Goal: Information Seeking & Learning: Understand process/instructions

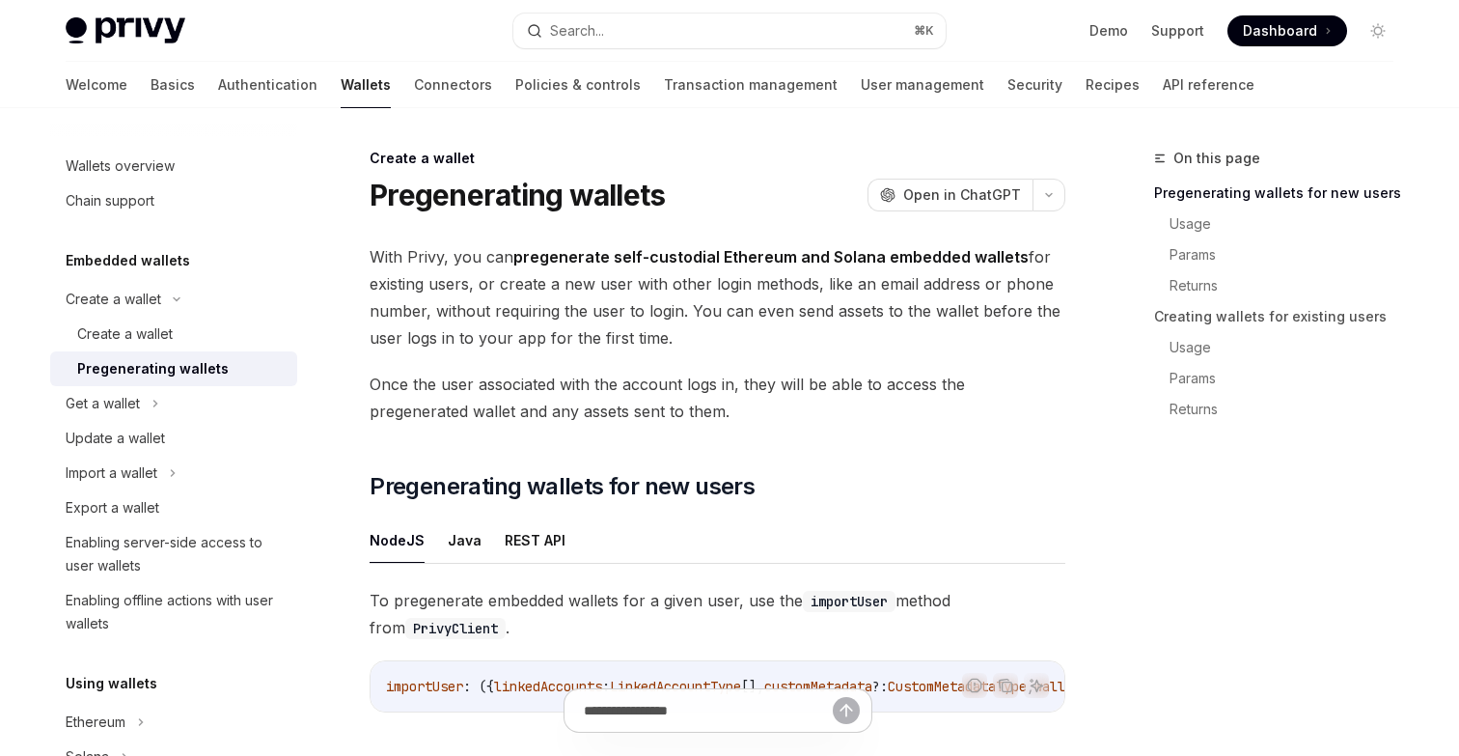
click at [1064, 182] on div "OpenAI Open in ChatGPT" at bounding box center [967, 195] width 198 height 33
click at [1056, 198] on button "button" at bounding box center [1049, 195] width 33 height 33
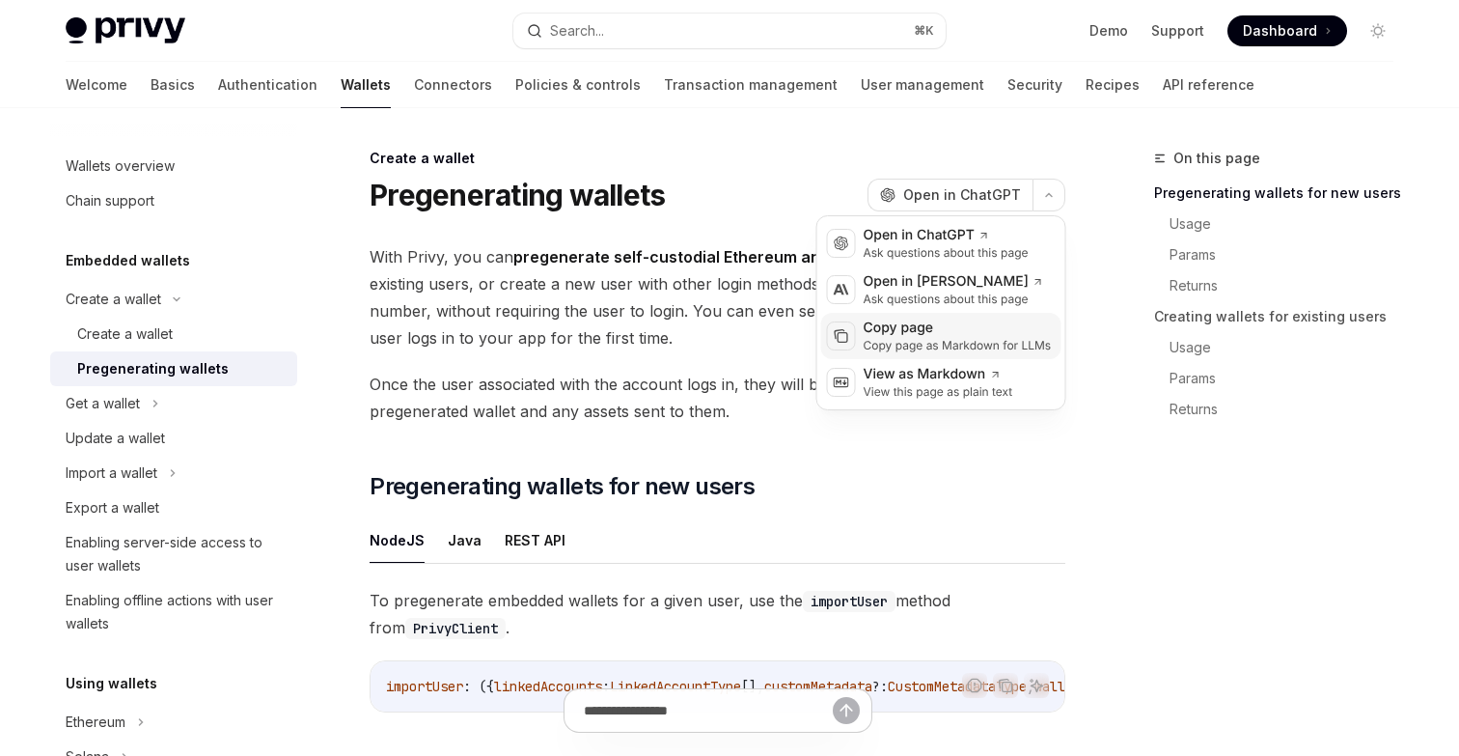
click at [947, 335] on div "Copy page" at bounding box center [958, 328] width 188 height 19
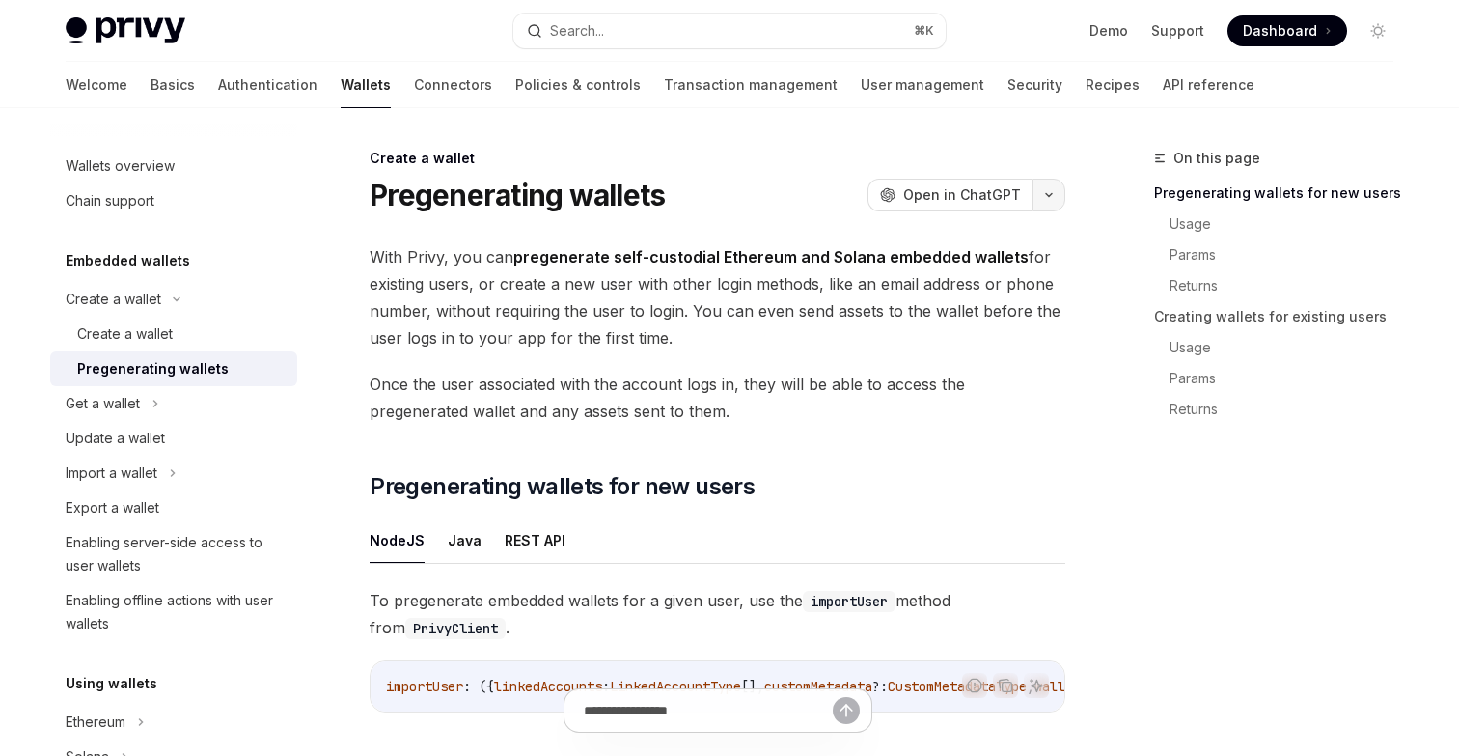
click at [1054, 186] on button "button" at bounding box center [1049, 195] width 33 height 33
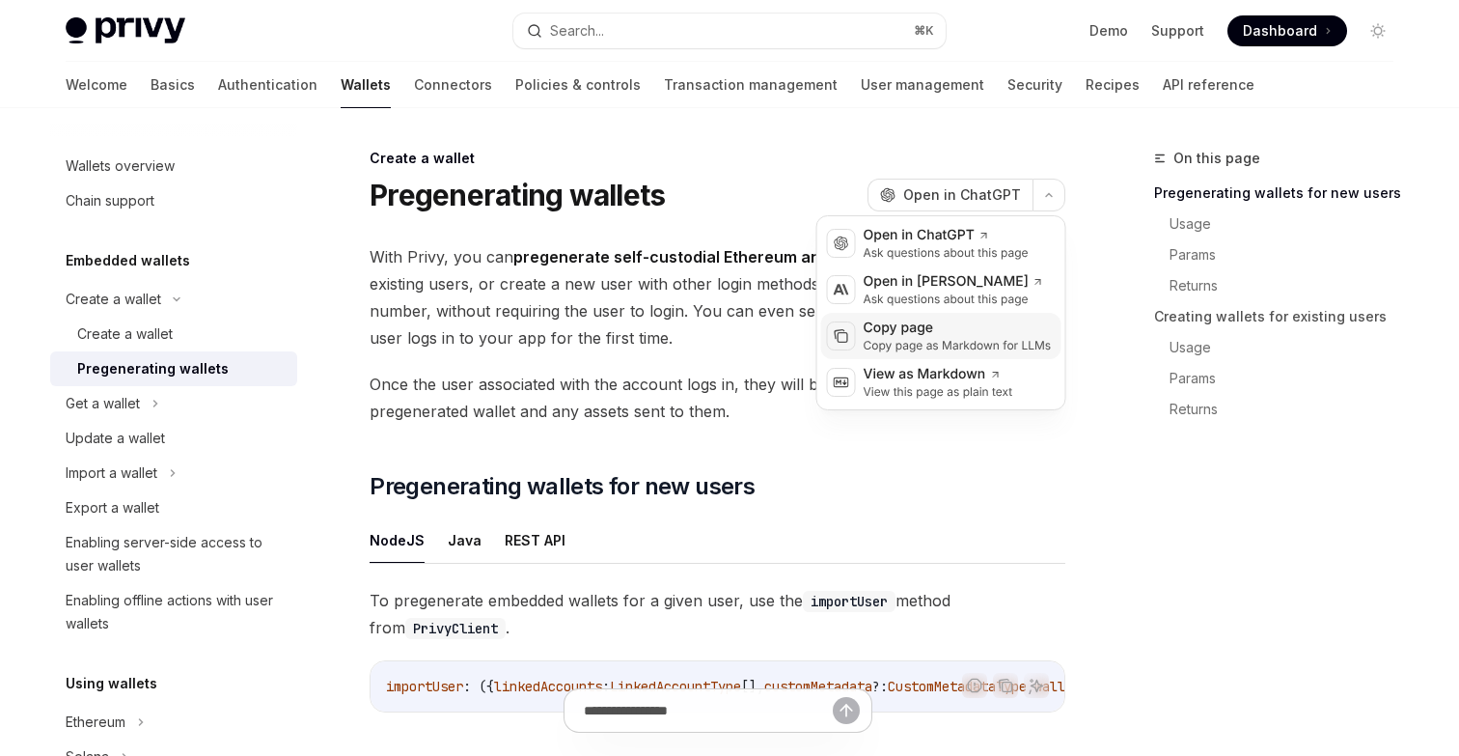
click at [935, 328] on div "Copy page" at bounding box center [958, 328] width 188 height 19
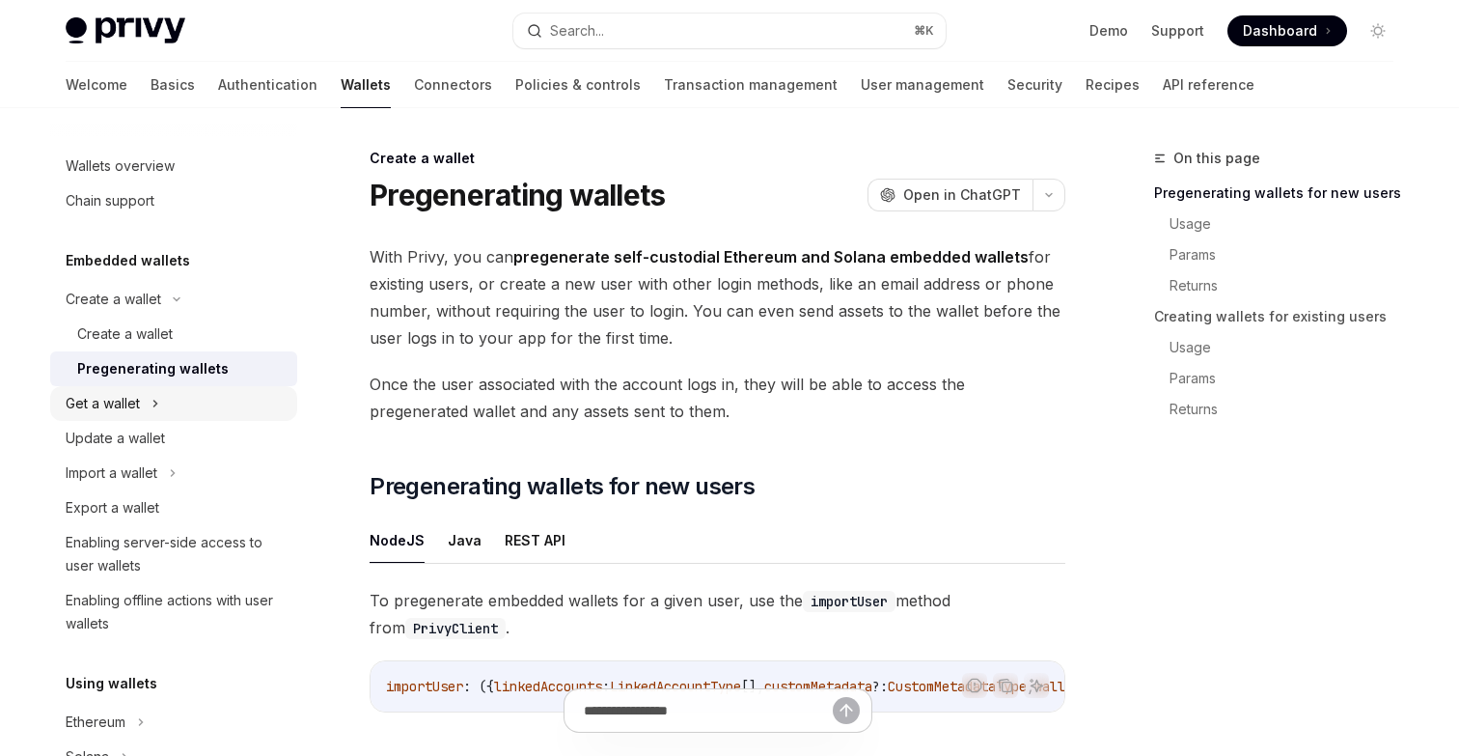
click at [161, 402] on div "Get a wallet" at bounding box center [173, 403] width 247 height 35
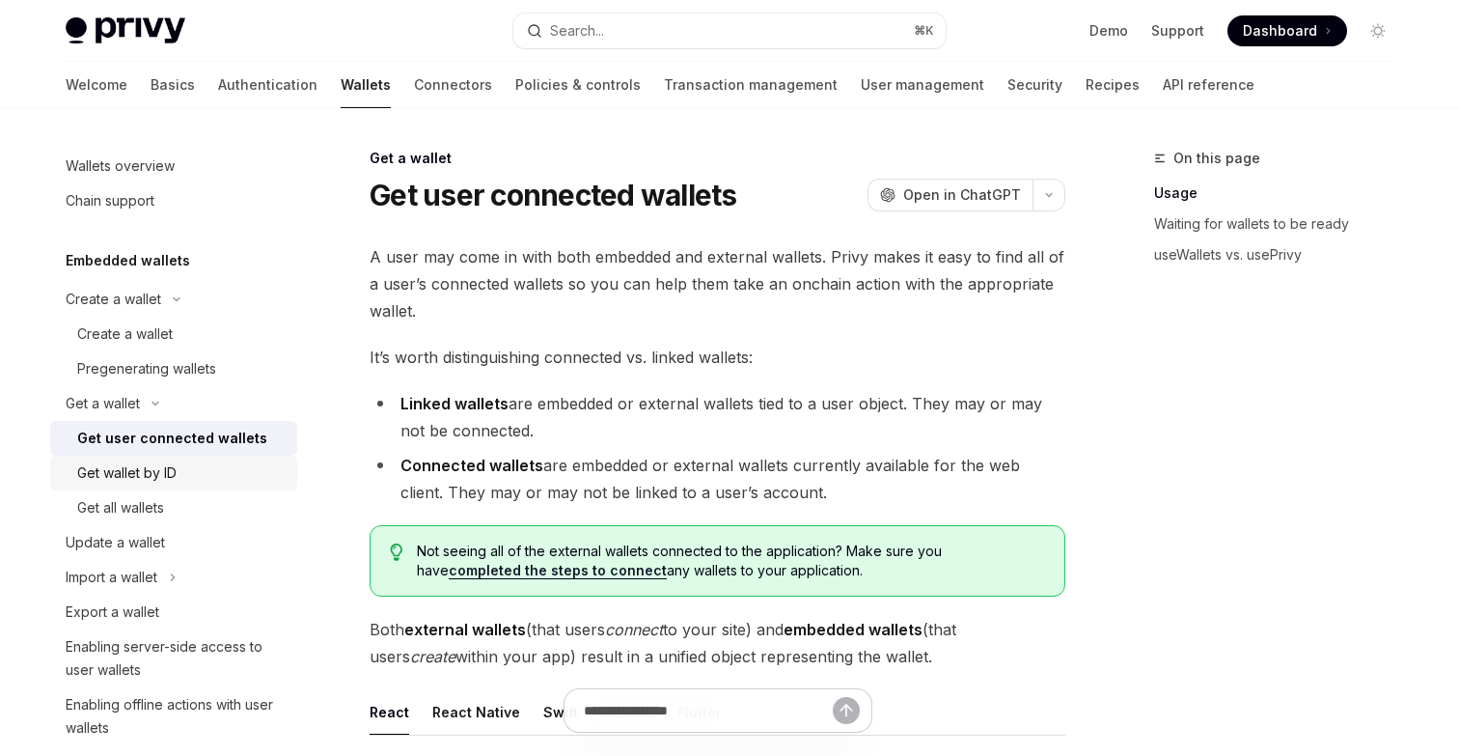
click at [201, 475] on div "Get wallet by ID" at bounding box center [181, 472] width 208 height 23
type textarea "*"
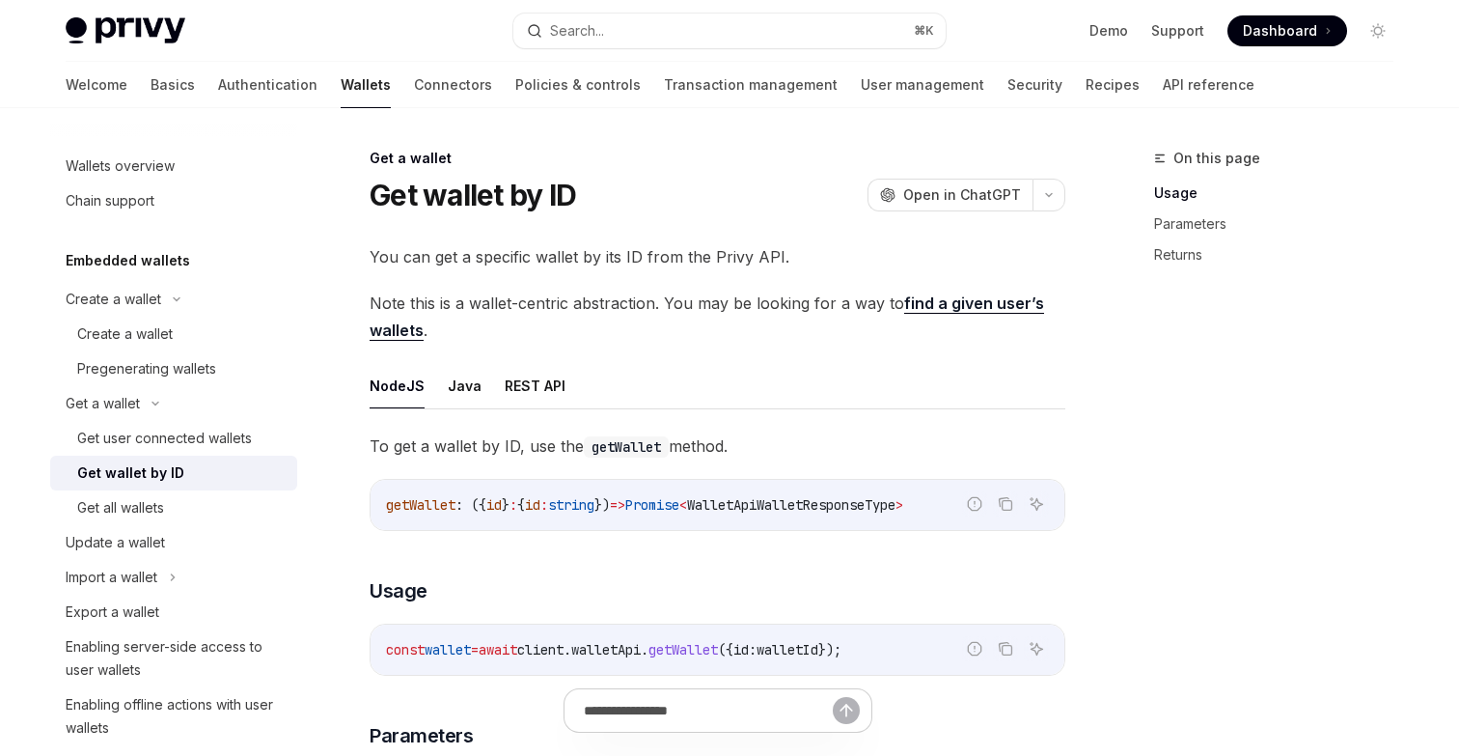
click at [1011, 302] on link "find a given user’s wallets" at bounding box center [707, 316] width 675 height 47
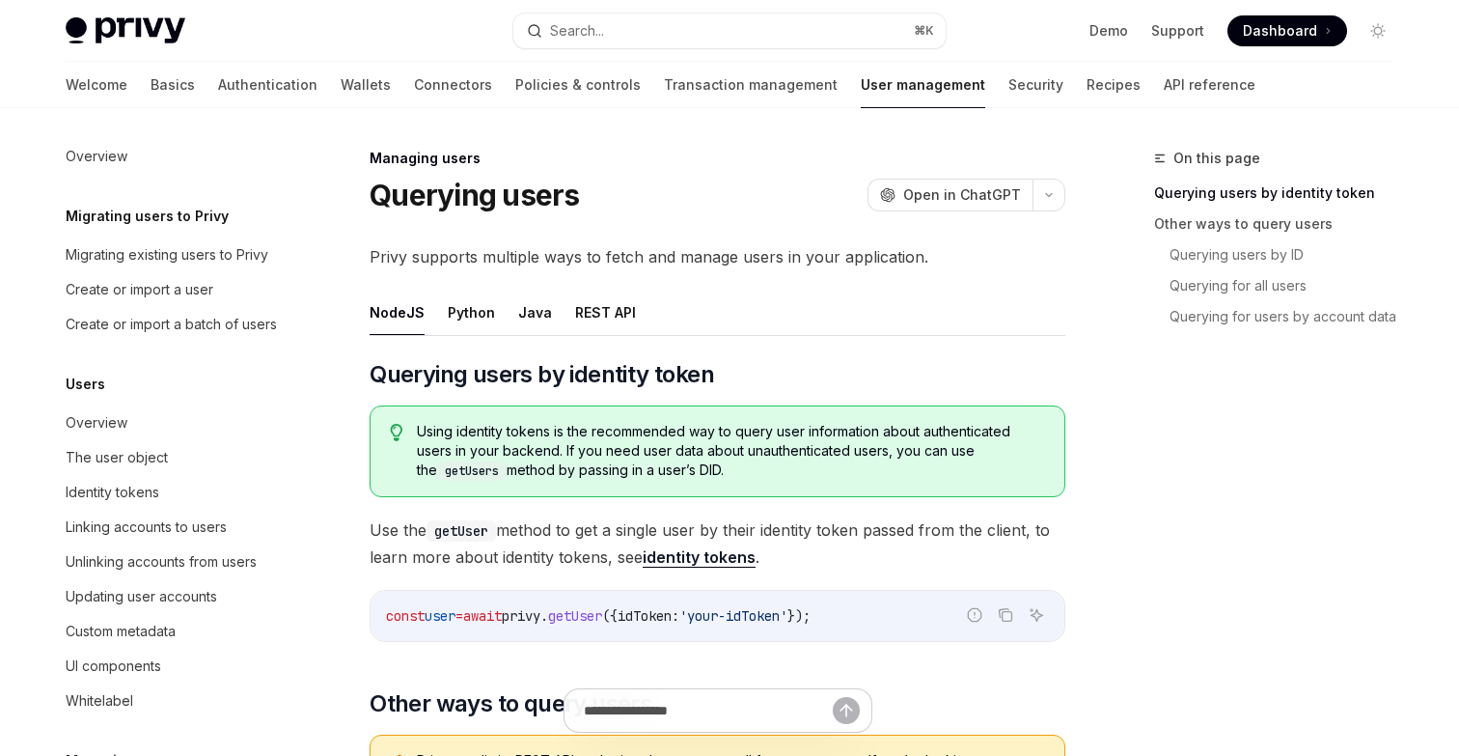
scroll to position [337, 0]
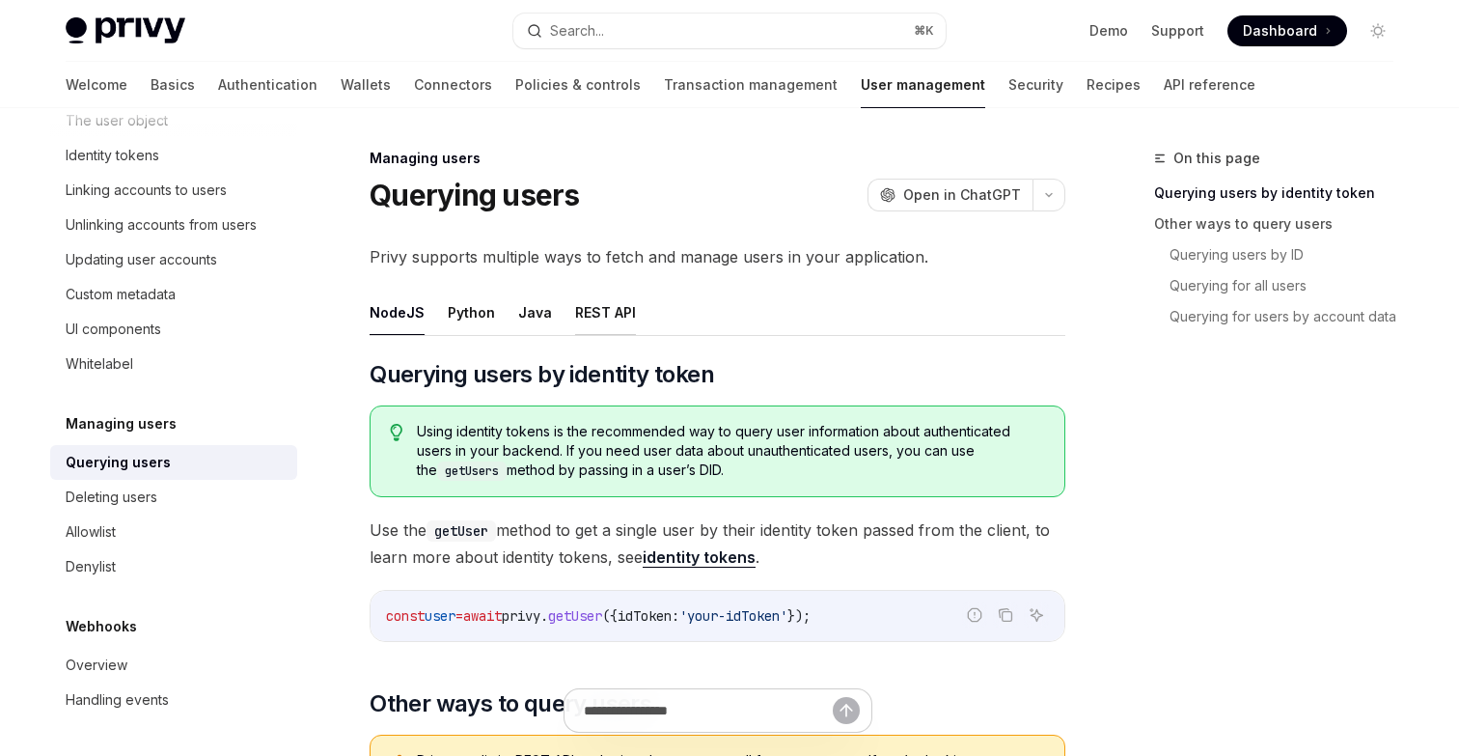
click at [586, 312] on button "REST API" at bounding box center [605, 312] width 61 height 45
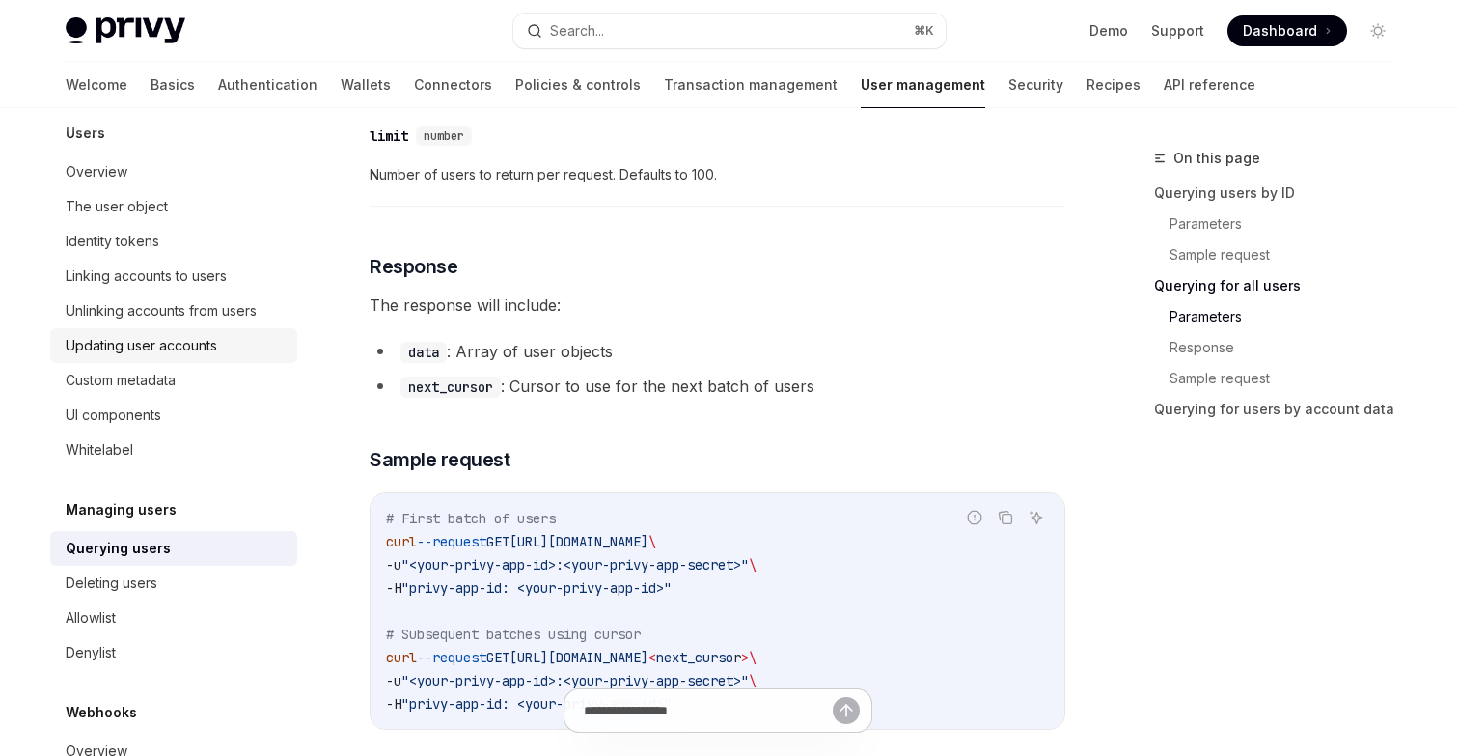
scroll to position [249, 0]
click at [182, 315] on div "Unlinking accounts from users" at bounding box center [161, 312] width 191 height 23
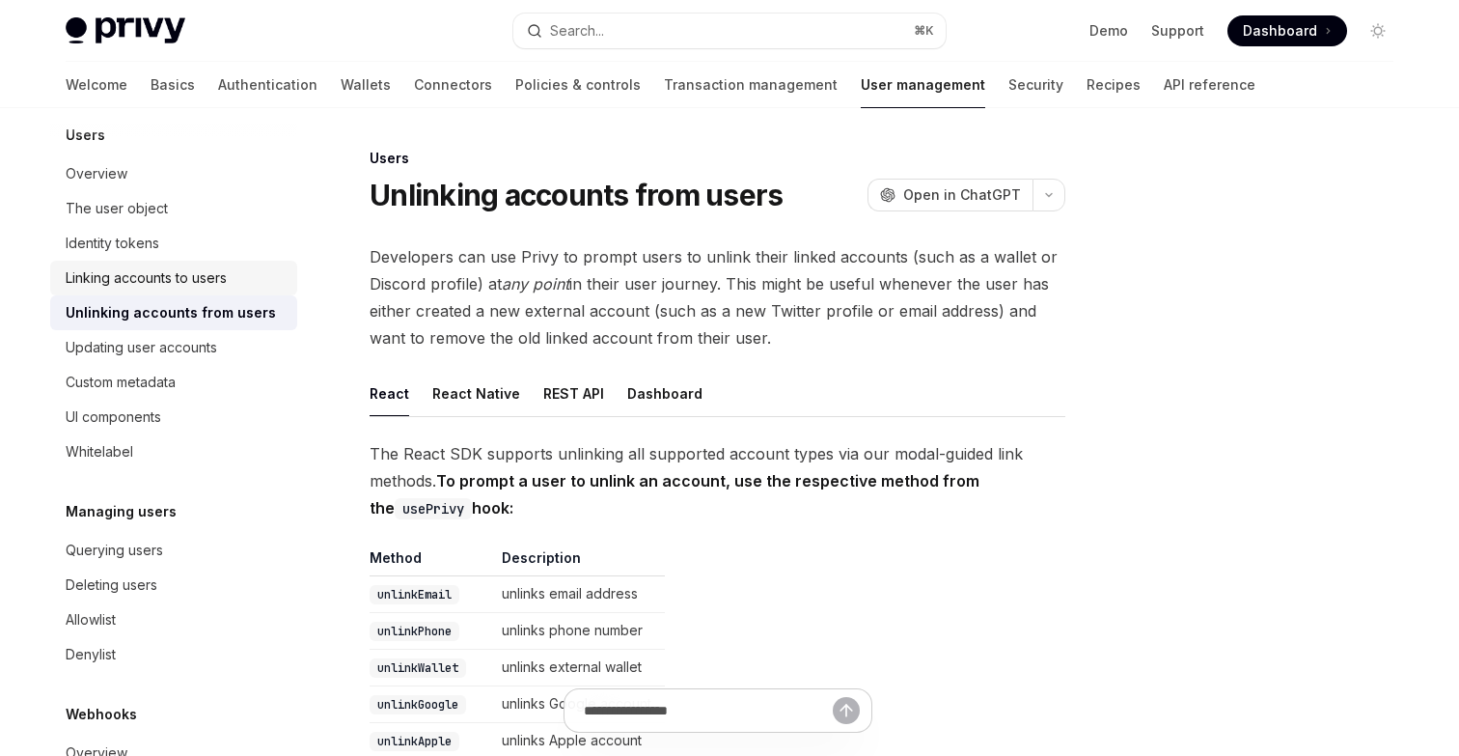
click at [159, 276] on div "Linking accounts to users" at bounding box center [146, 277] width 161 height 23
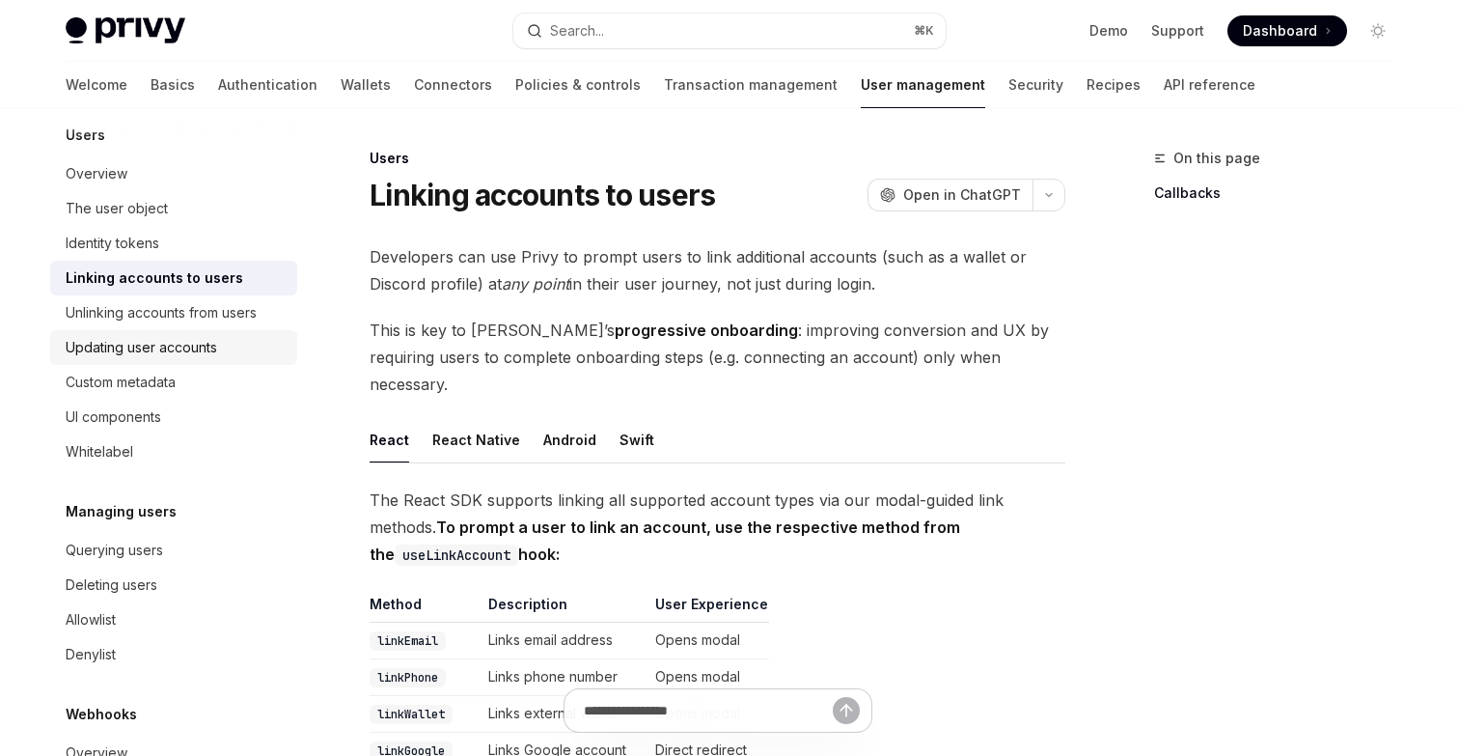
click at [187, 344] on div "Updating user accounts" at bounding box center [142, 347] width 152 height 23
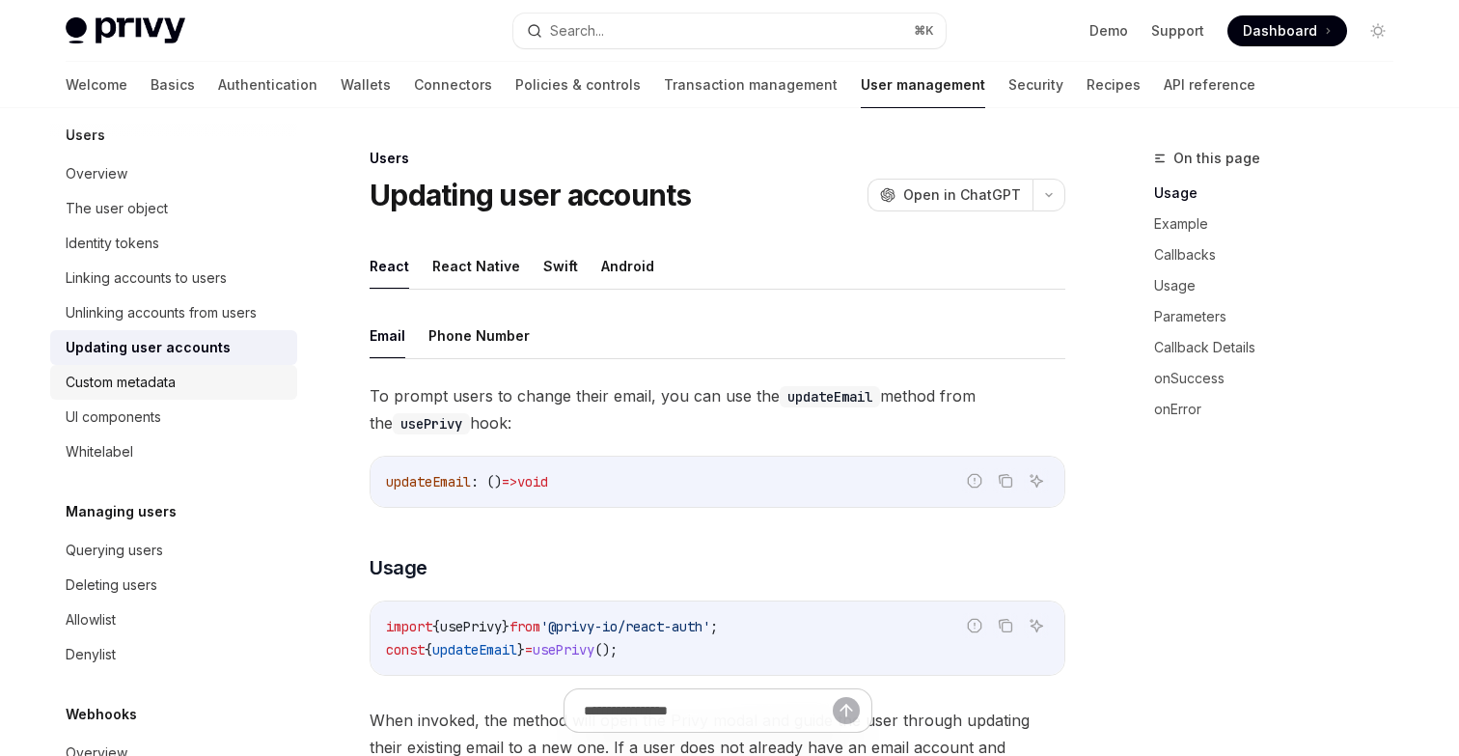
click at [179, 389] on div "Custom metadata" at bounding box center [176, 382] width 220 height 23
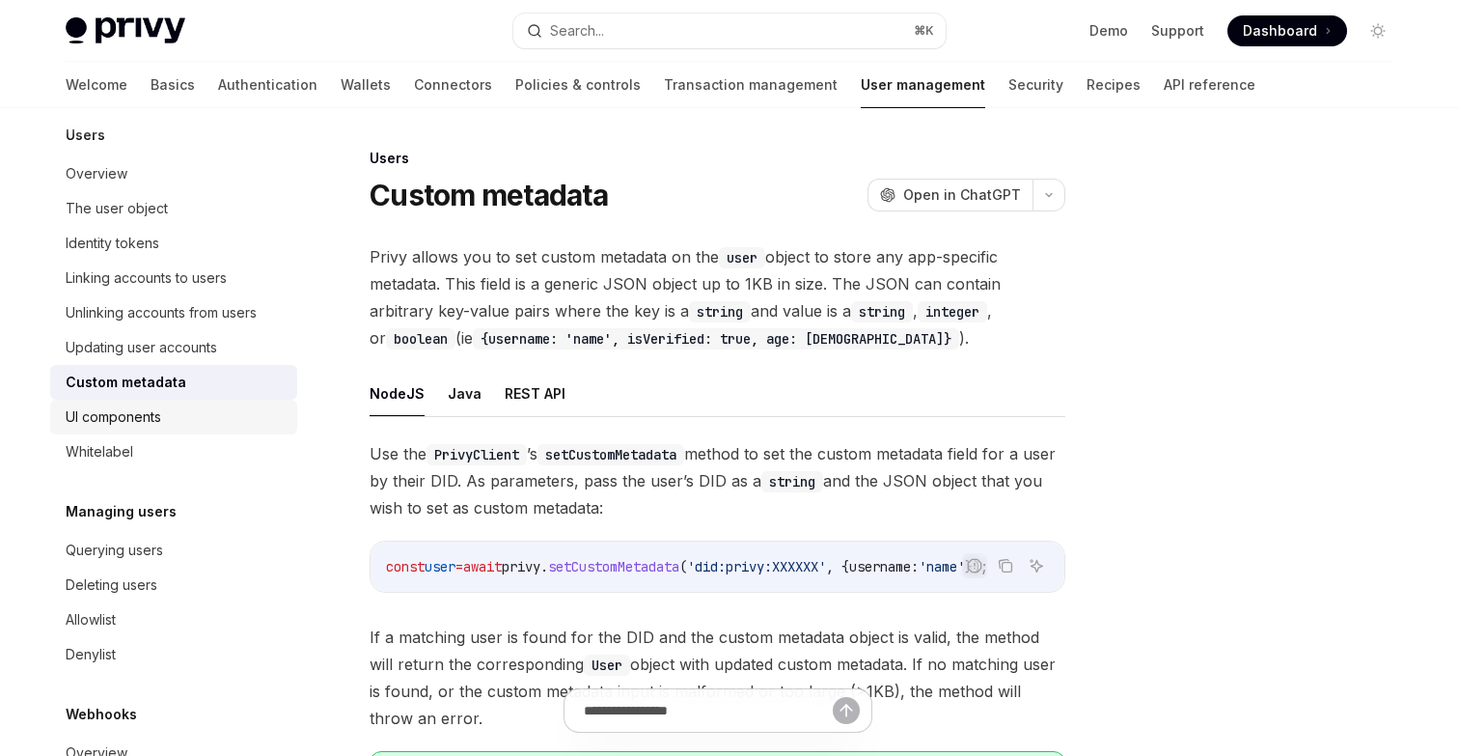
click at [200, 417] on div "UI components" at bounding box center [176, 416] width 220 height 23
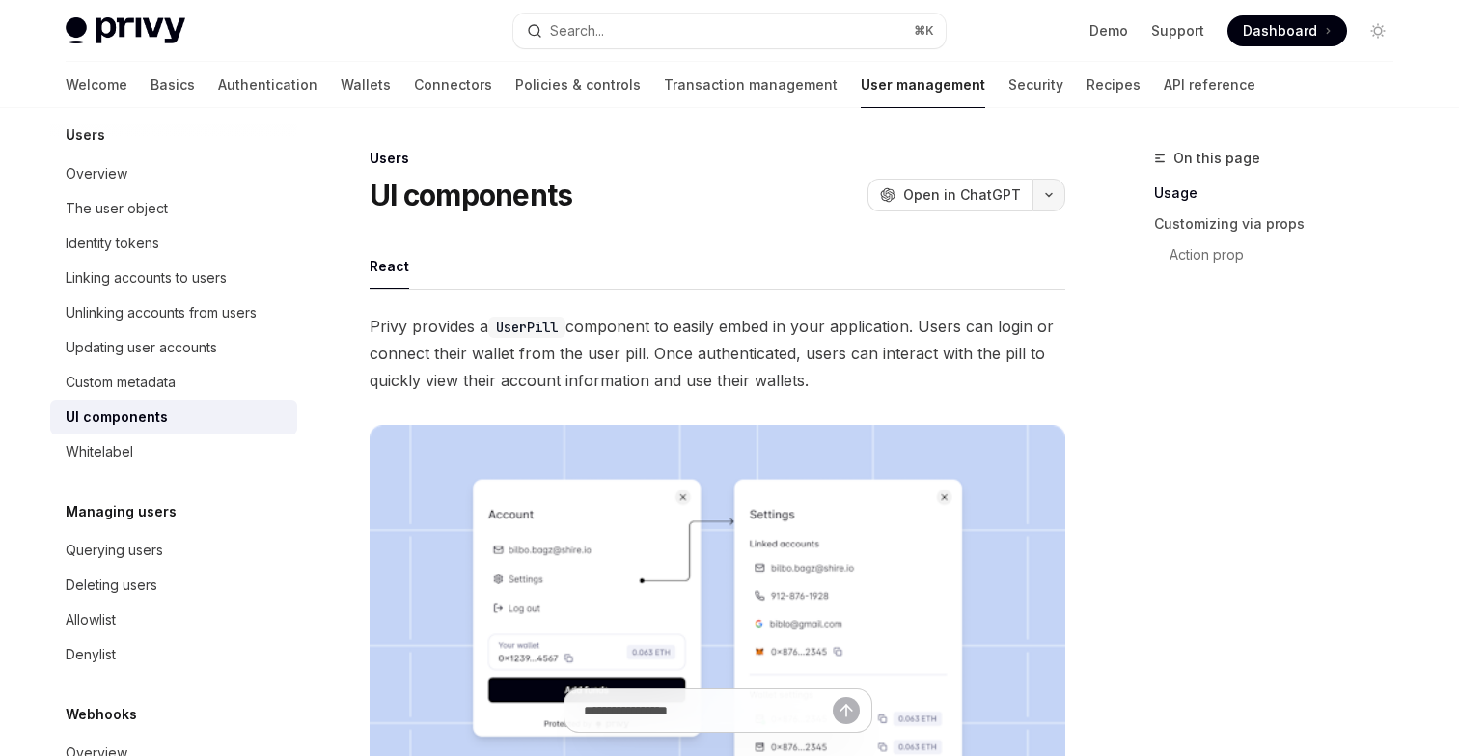
click at [1049, 198] on icon "button" at bounding box center [1049, 195] width 23 height 8
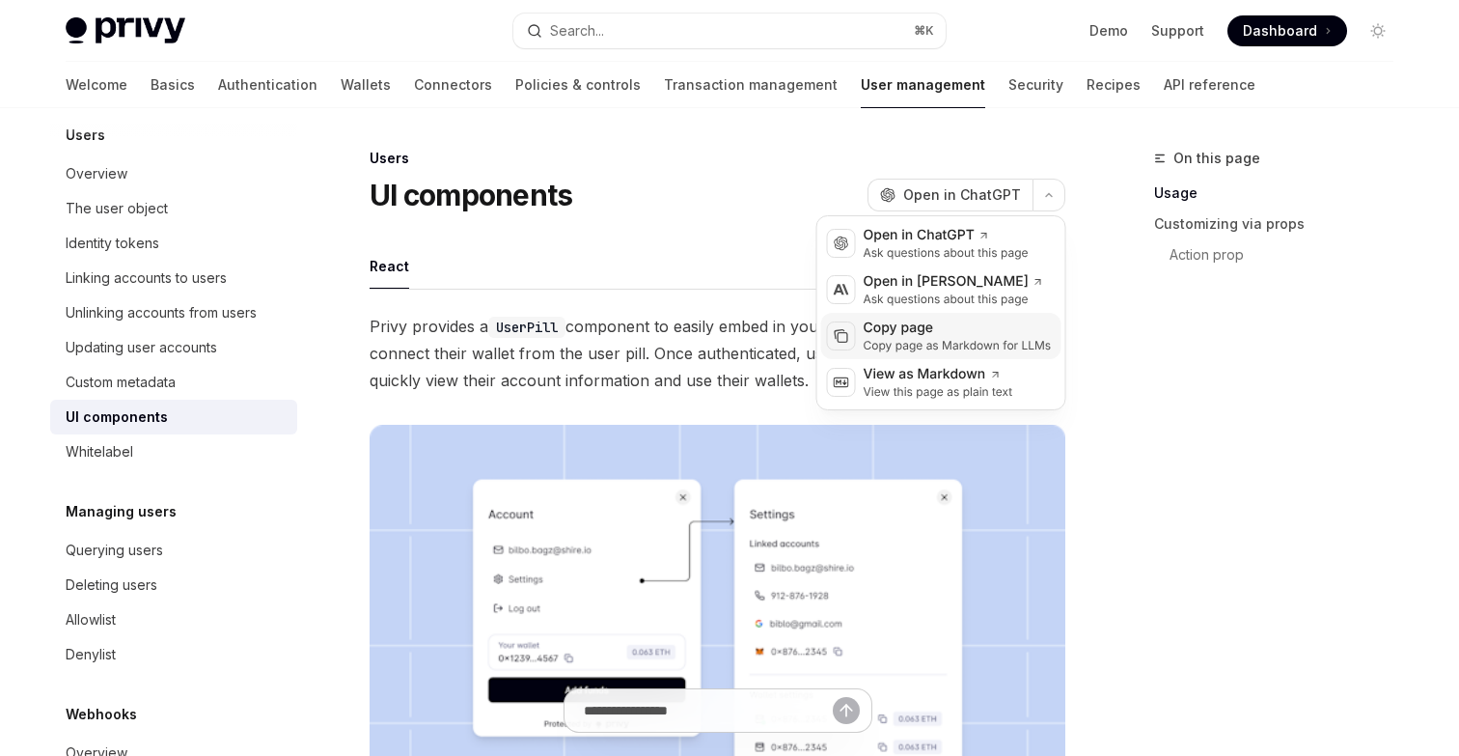
click at [931, 346] on div "Copy page as Markdown for LLMs" at bounding box center [958, 345] width 188 height 15
click at [1064, 189] on button "button" at bounding box center [1049, 195] width 33 height 33
click at [976, 328] on div "Copy page" at bounding box center [958, 328] width 188 height 19
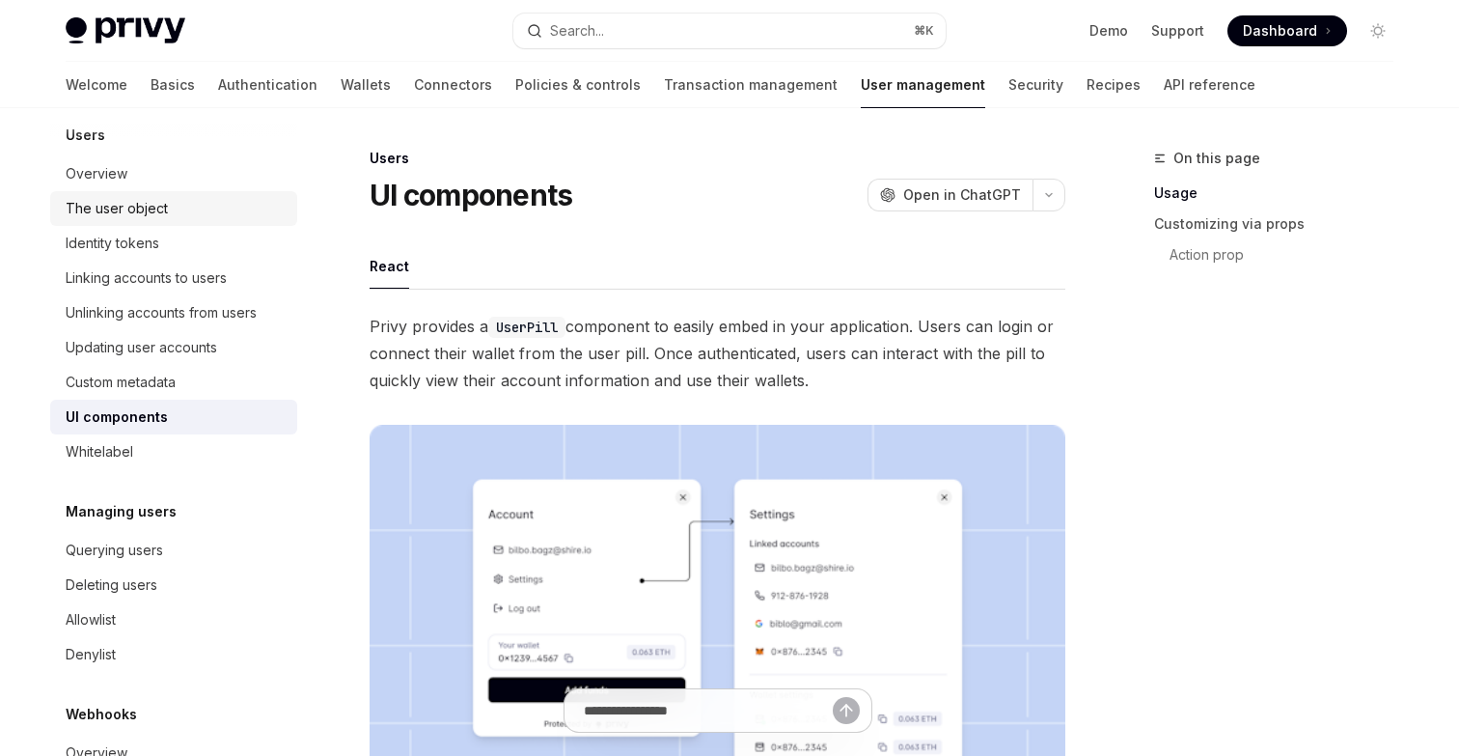
click at [175, 213] on div "The user object" at bounding box center [176, 208] width 220 height 23
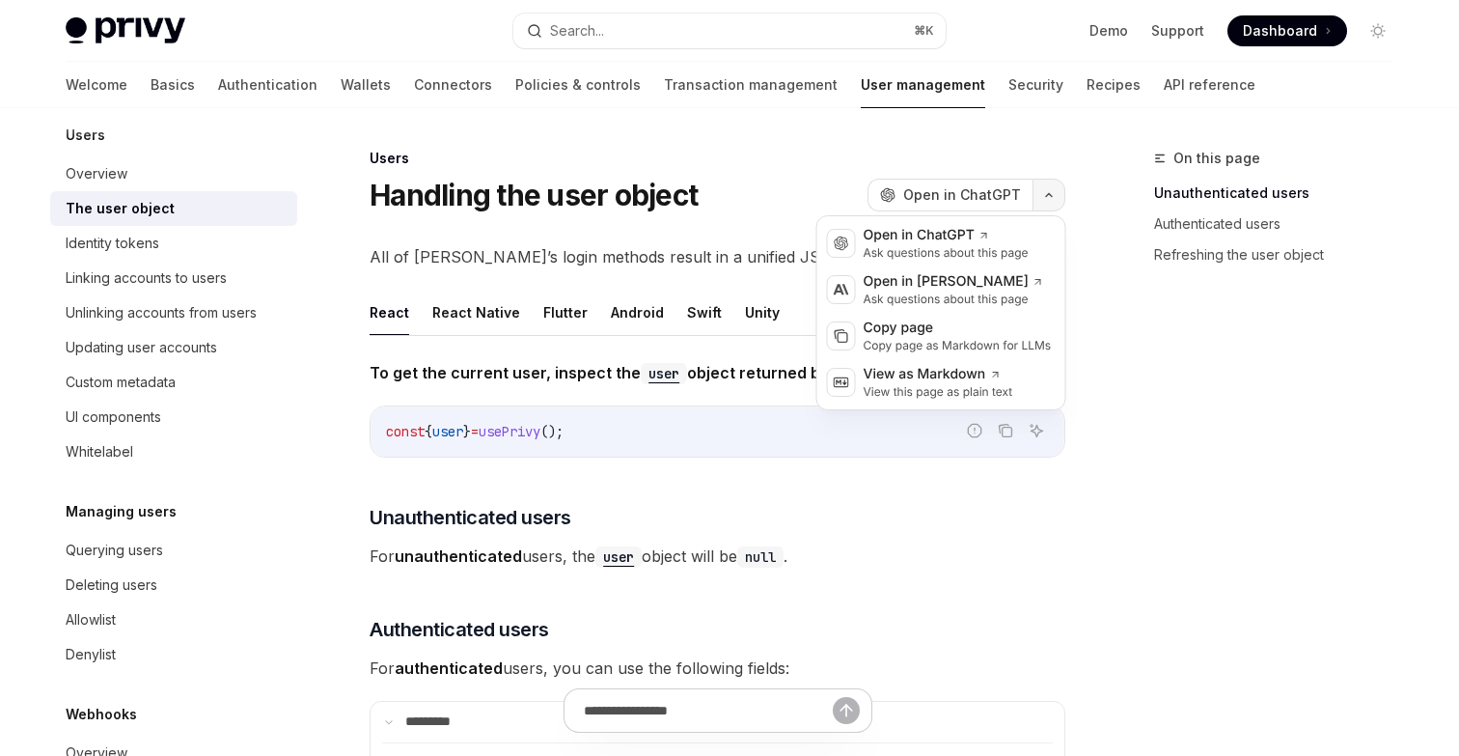
click at [1044, 208] on button "button" at bounding box center [1049, 195] width 33 height 33
click at [759, 264] on span "All of Privy’s login methods result in a unified JSON representation of your us…" at bounding box center [718, 256] width 696 height 27
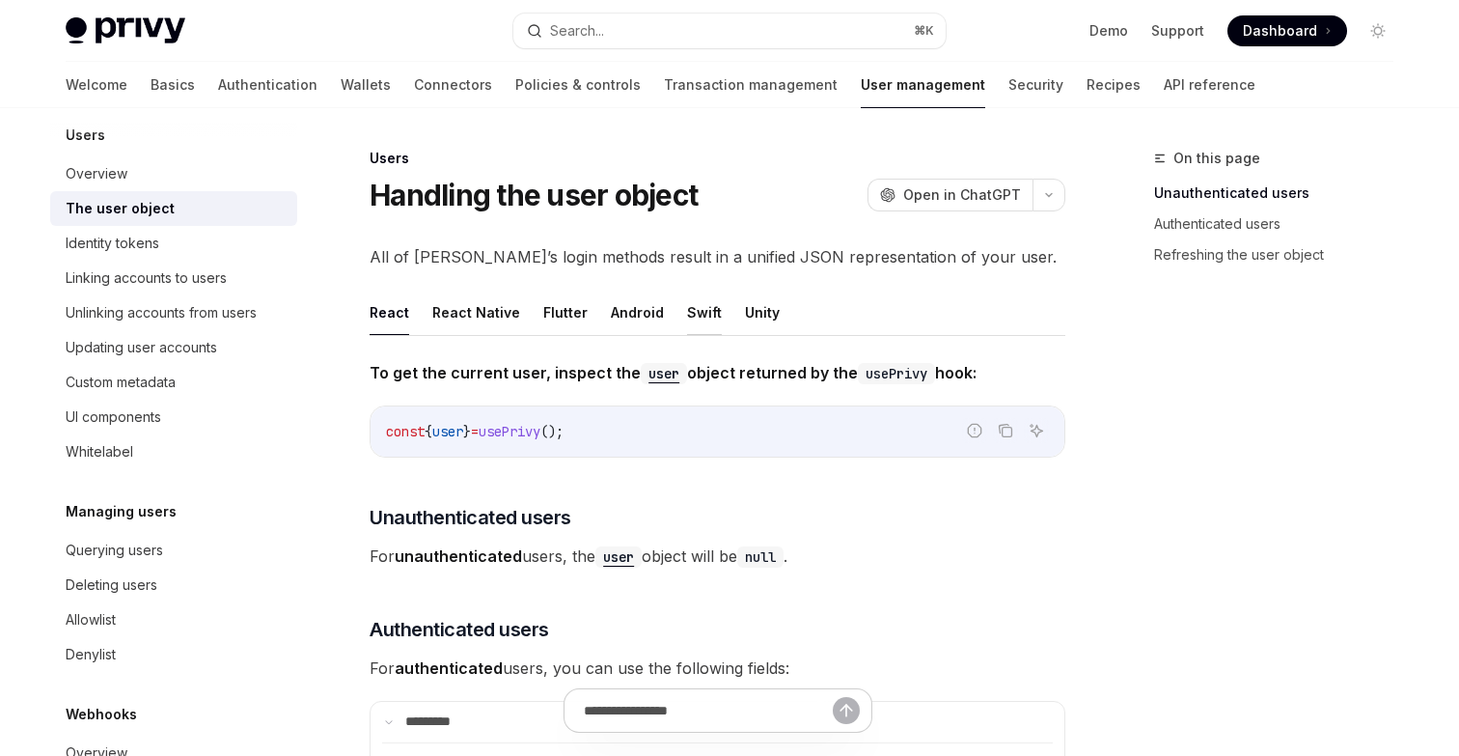
click at [701, 309] on button "Swift" at bounding box center [704, 312] width 35 height 45
type textarea "*"
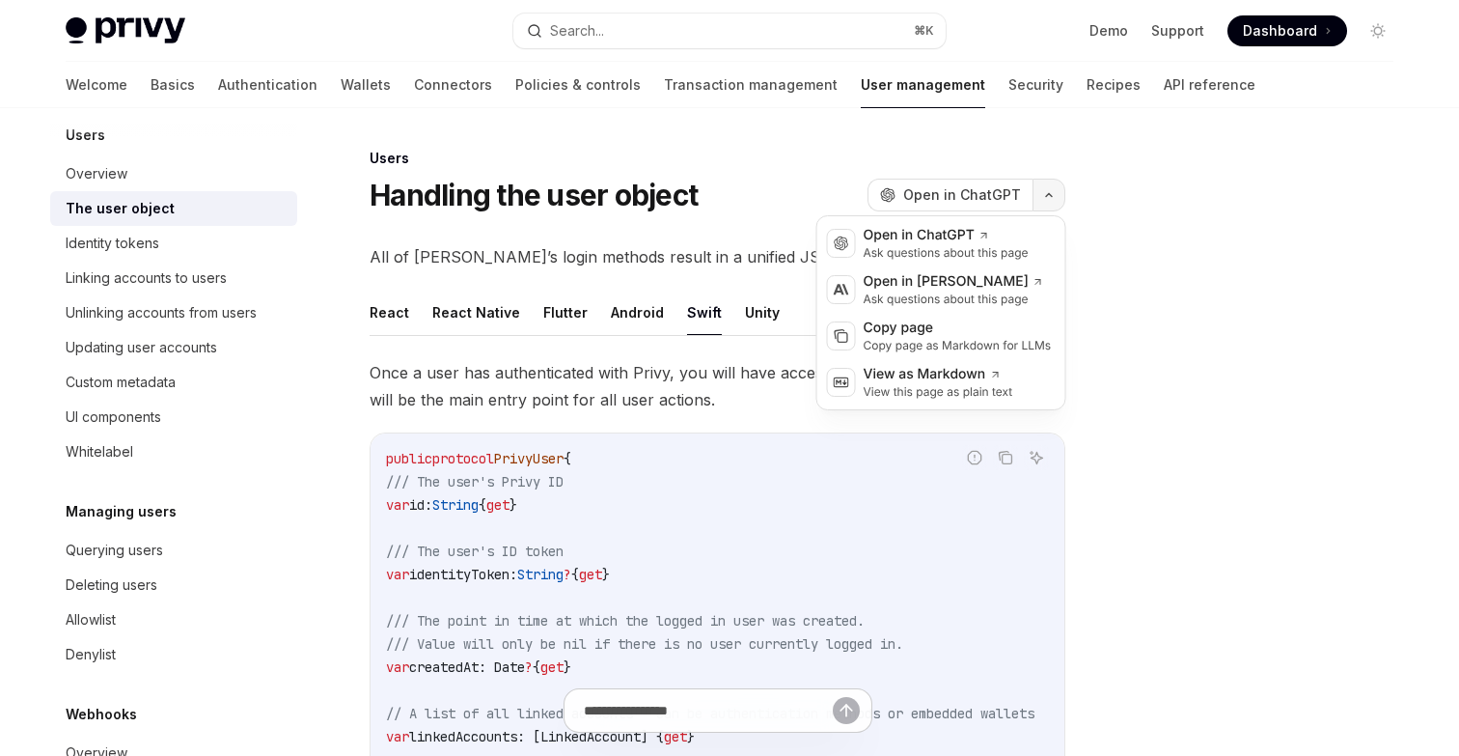
click at [1057, 187] on button "button" at bounding box center [1049, 195] width 33 height 33
click at [920, 319] on div "Copy page" at bounding box center [958, 328] width 188 height 19
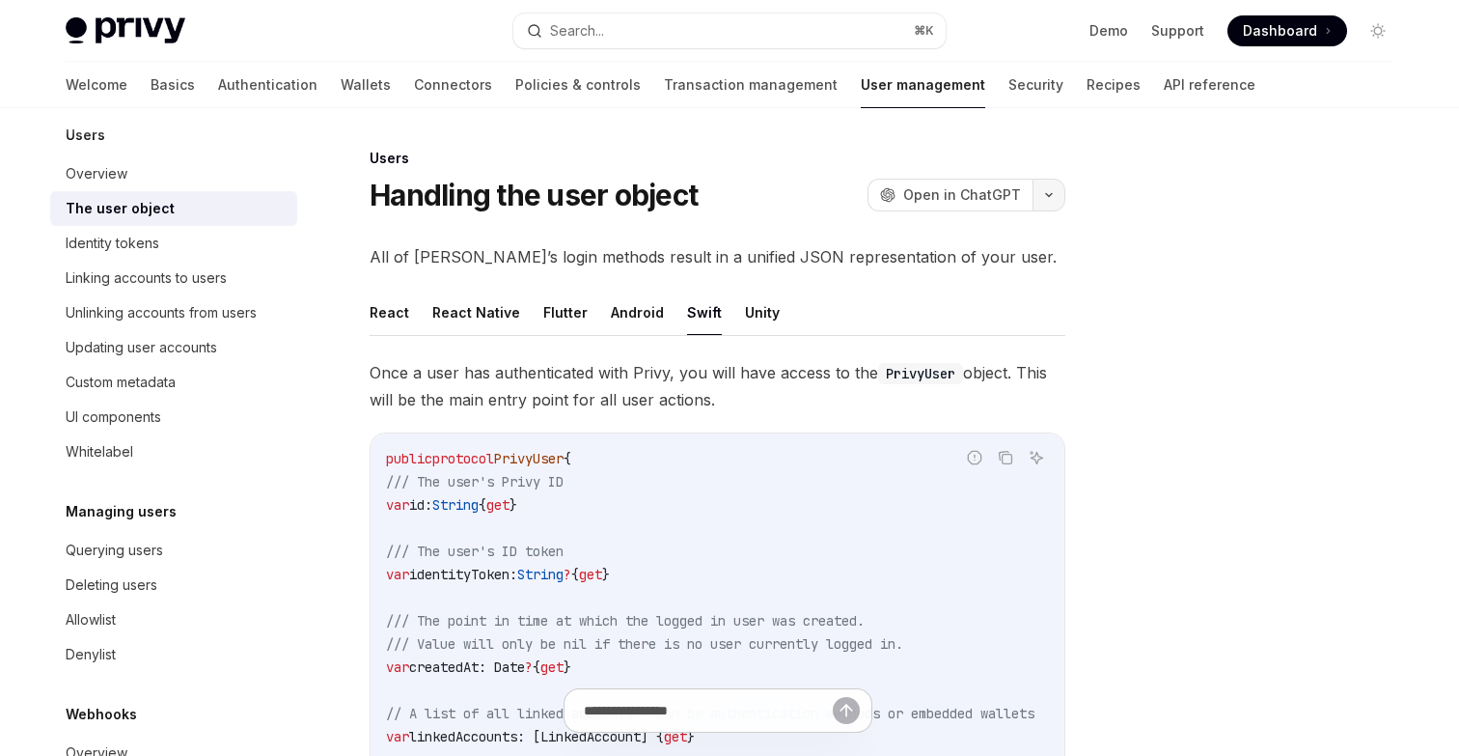
click at [1057, 185] on button "button" at bounding box center [1049, 195] width 33 height 33
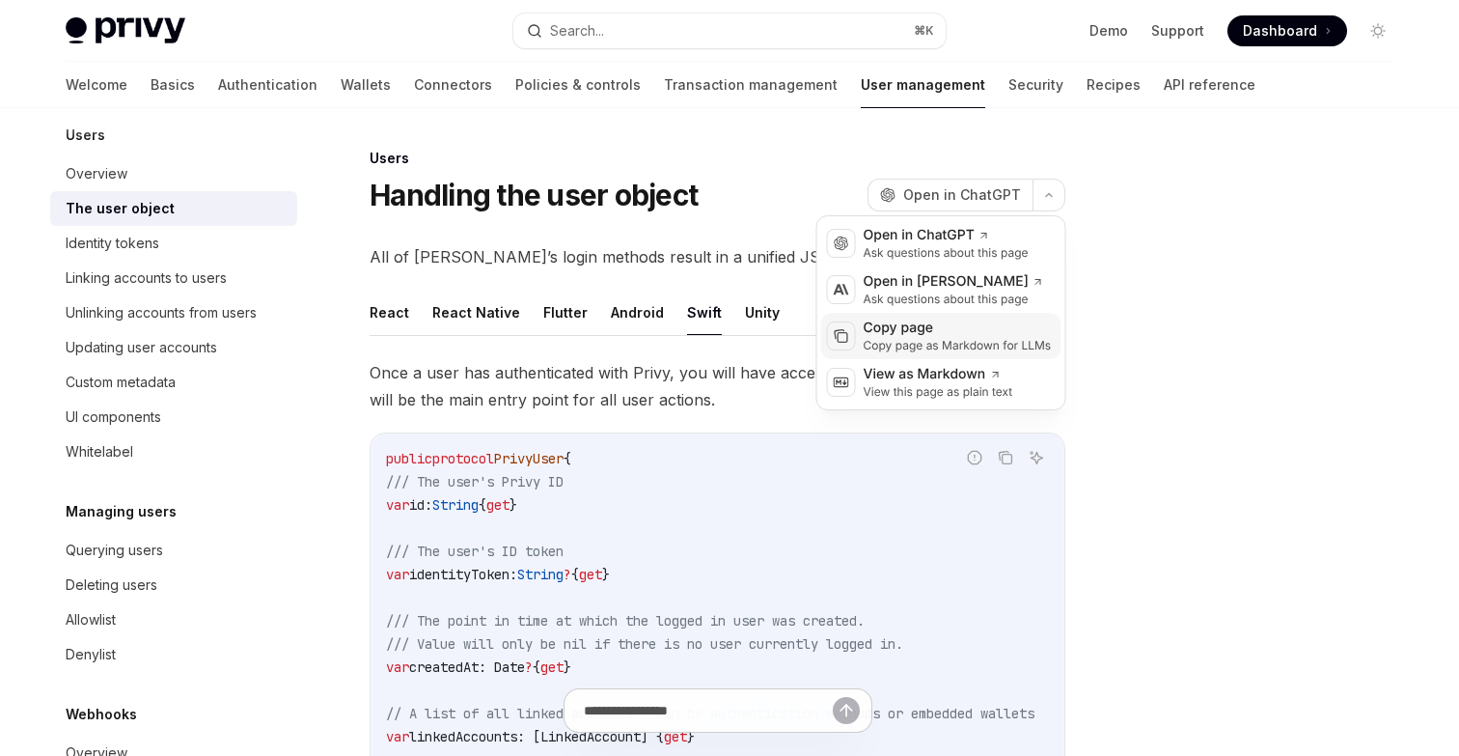
click at [929, 341] on div "Copy page as Markdown for LLMs" at bounding box center [958, 345] width 188 height 15
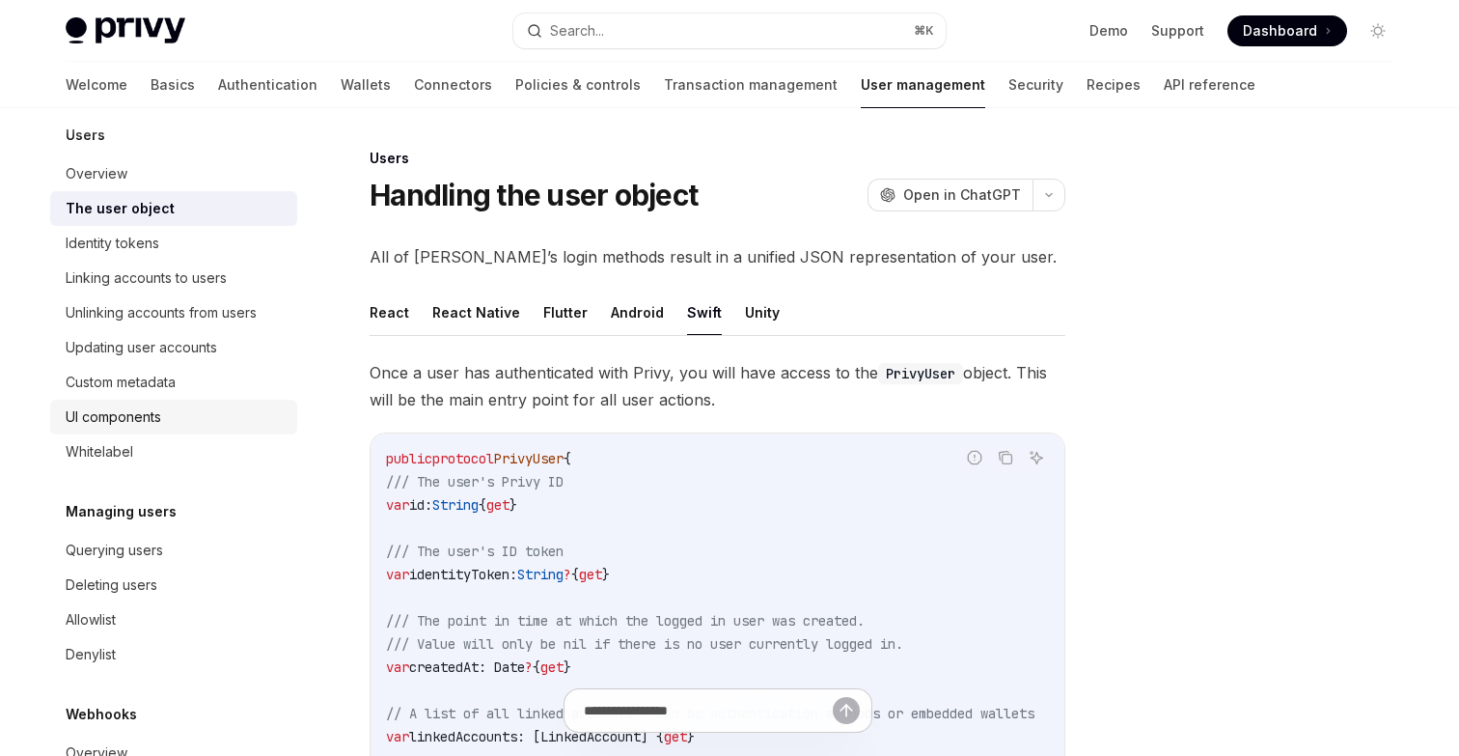
click at [153, 412] on div "UI components" at bounding box center [114, 416] width 96 height 23
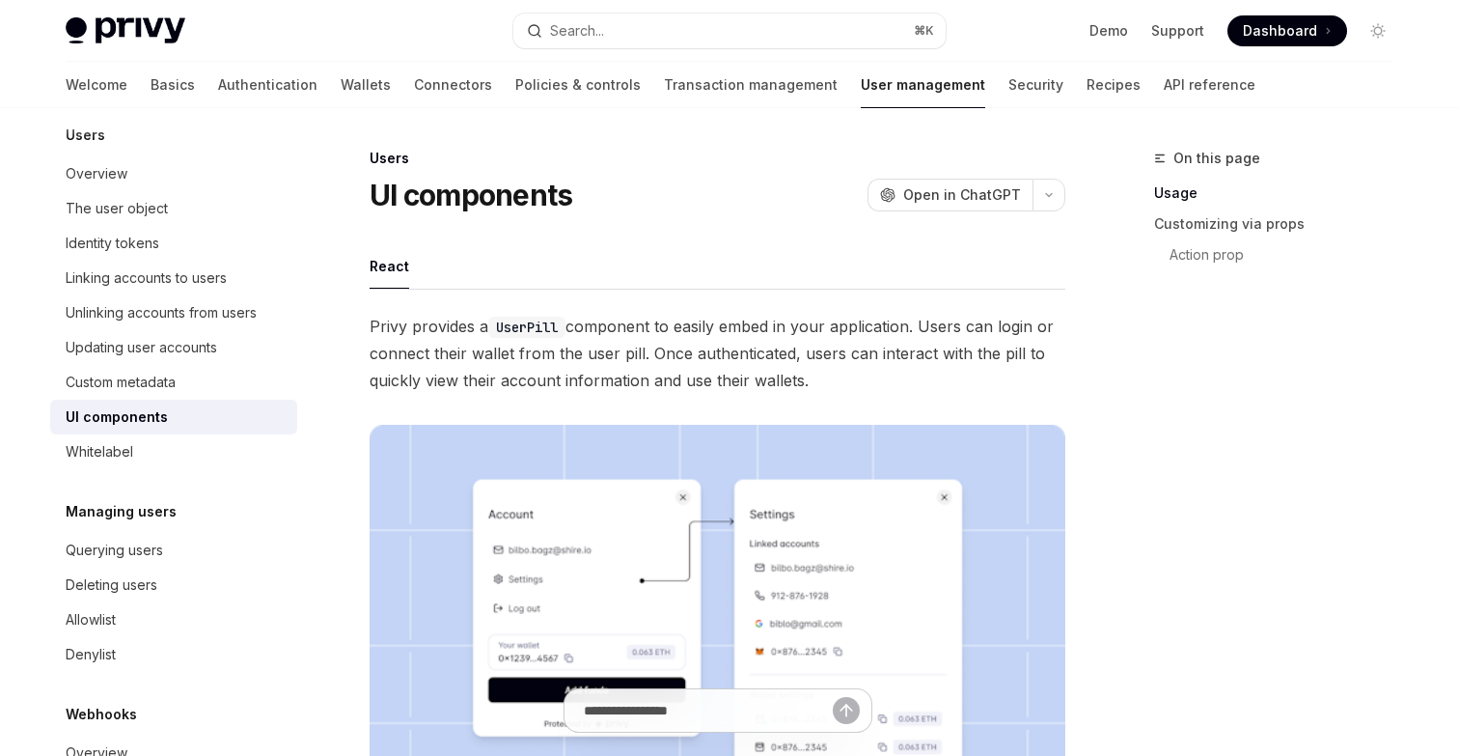
click at [383, 270] on button "React" at bounding box center [390, 265] width 40 height 45
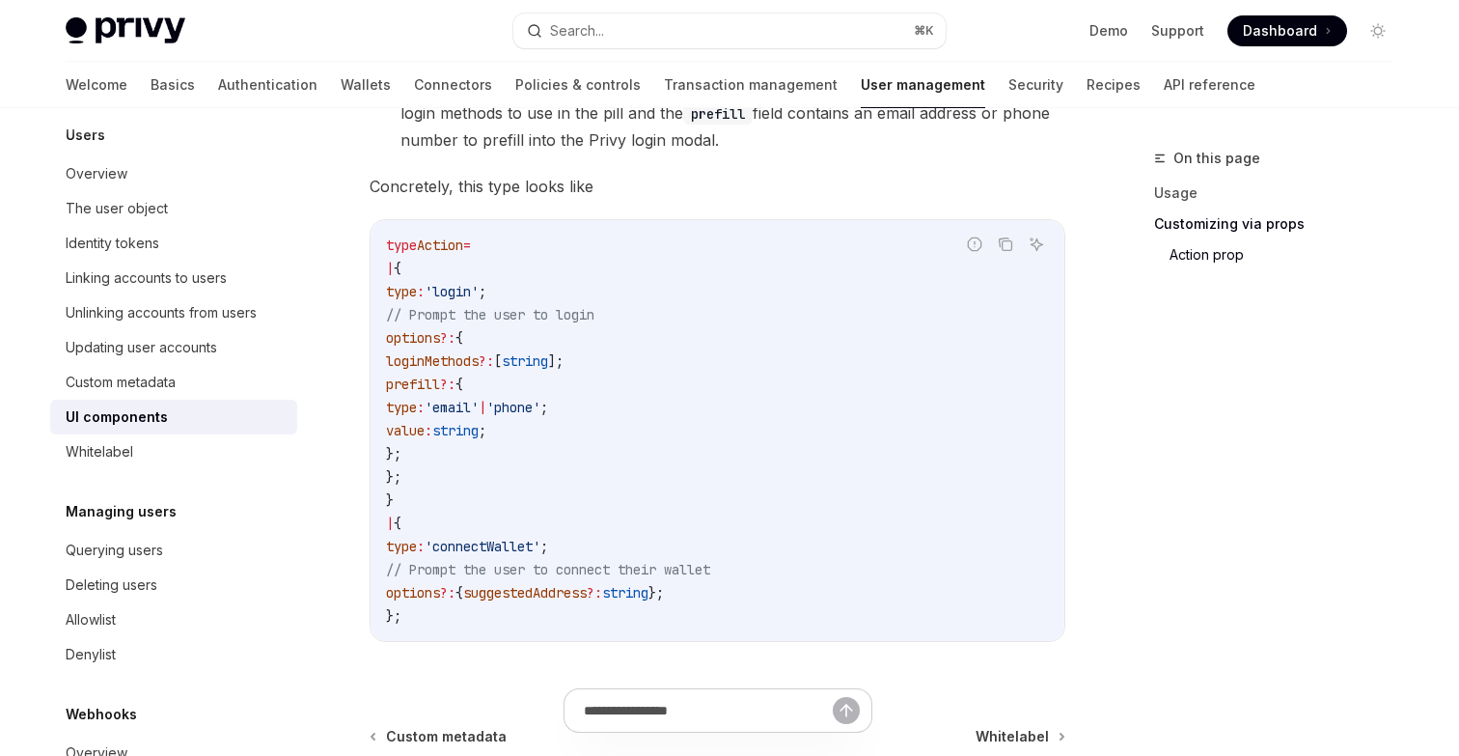
scroll to position [3571, 0]
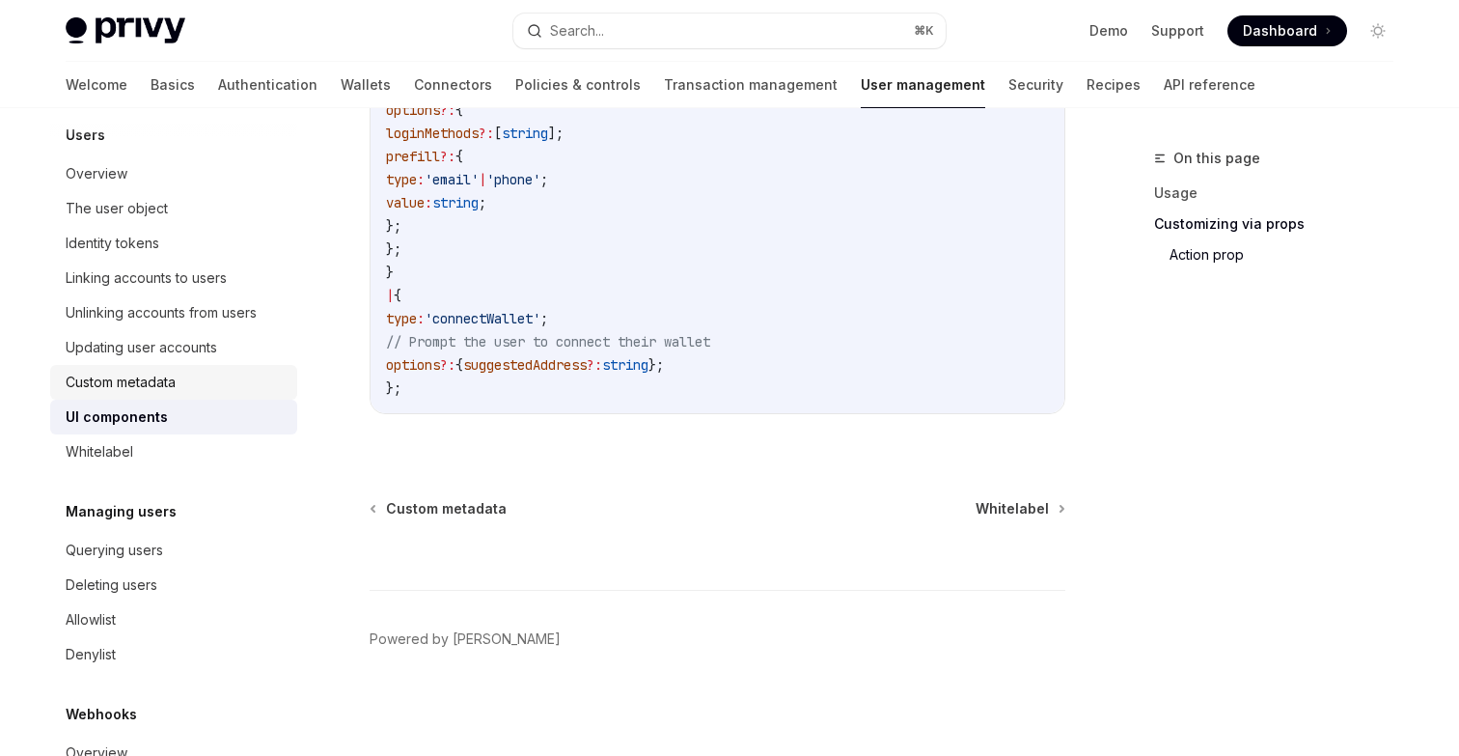
click at [189, 382] on div "Custom metadata" at bounding box center [176, 382] width 220 height 23
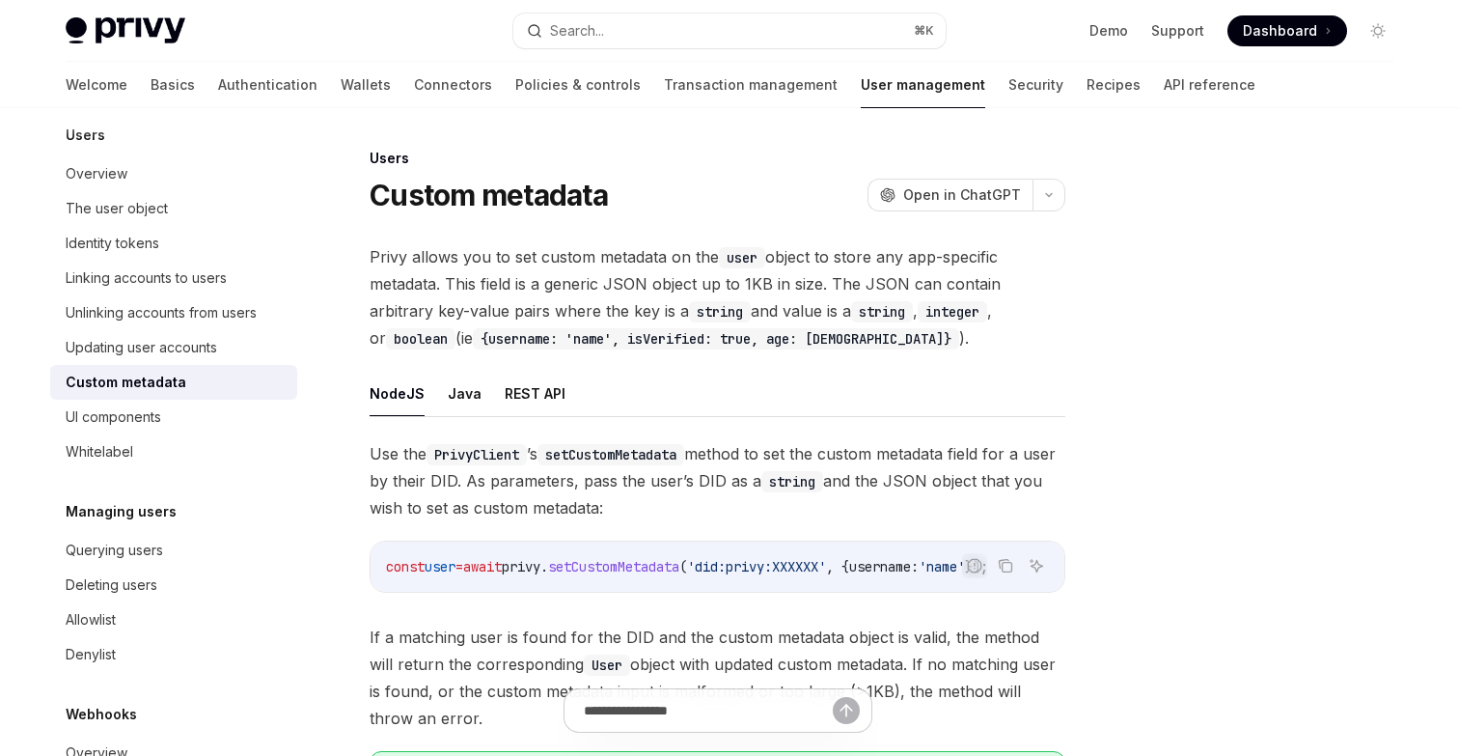
click at [568, 388] on ul "NodeJS Java REST API" at bounding box center [718, 394] width 696 height 46
click at [541, 390] on button "REST API" at bounding box center [535, 393] width 61 height 45
type textarea "*"
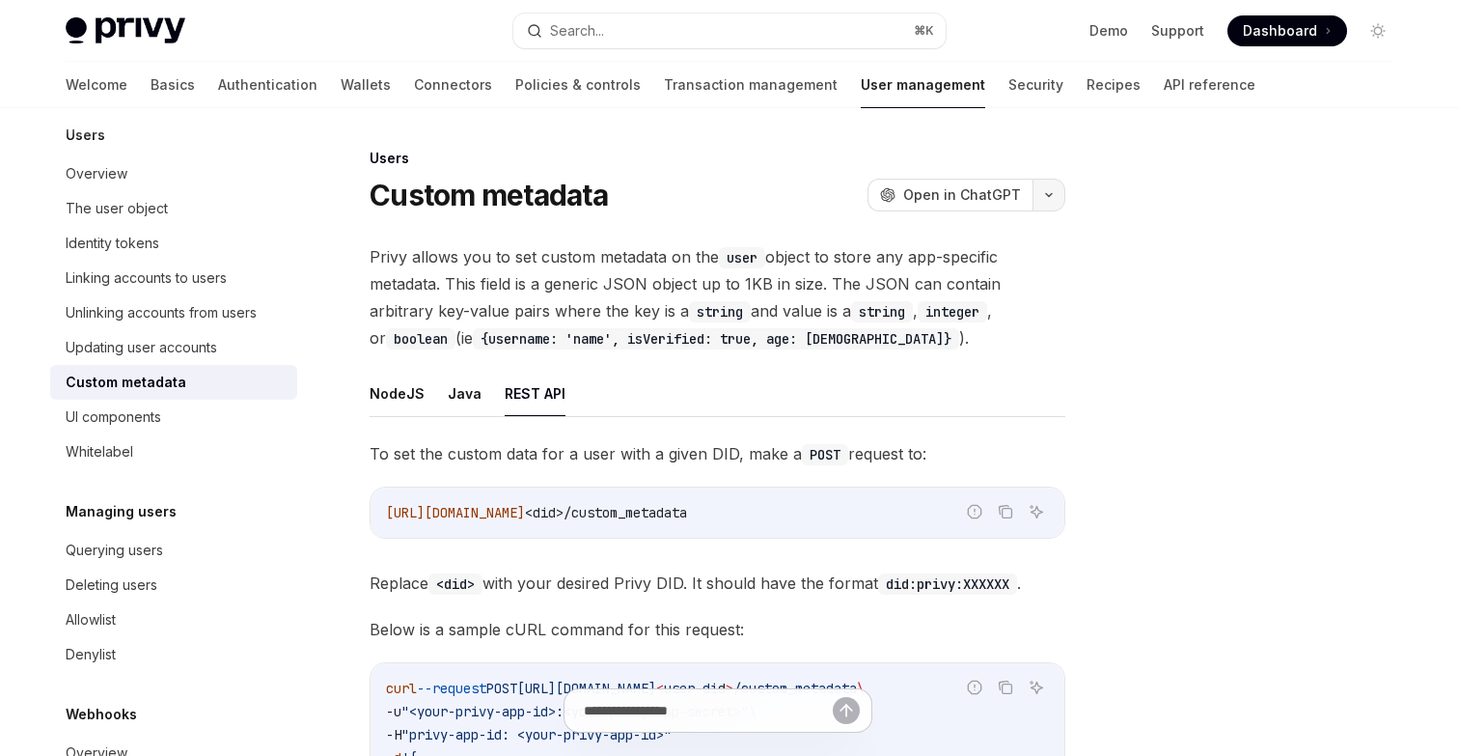
click at [1048, 206] on button "button" at bounding box center [1049, 195] width 33 height 33
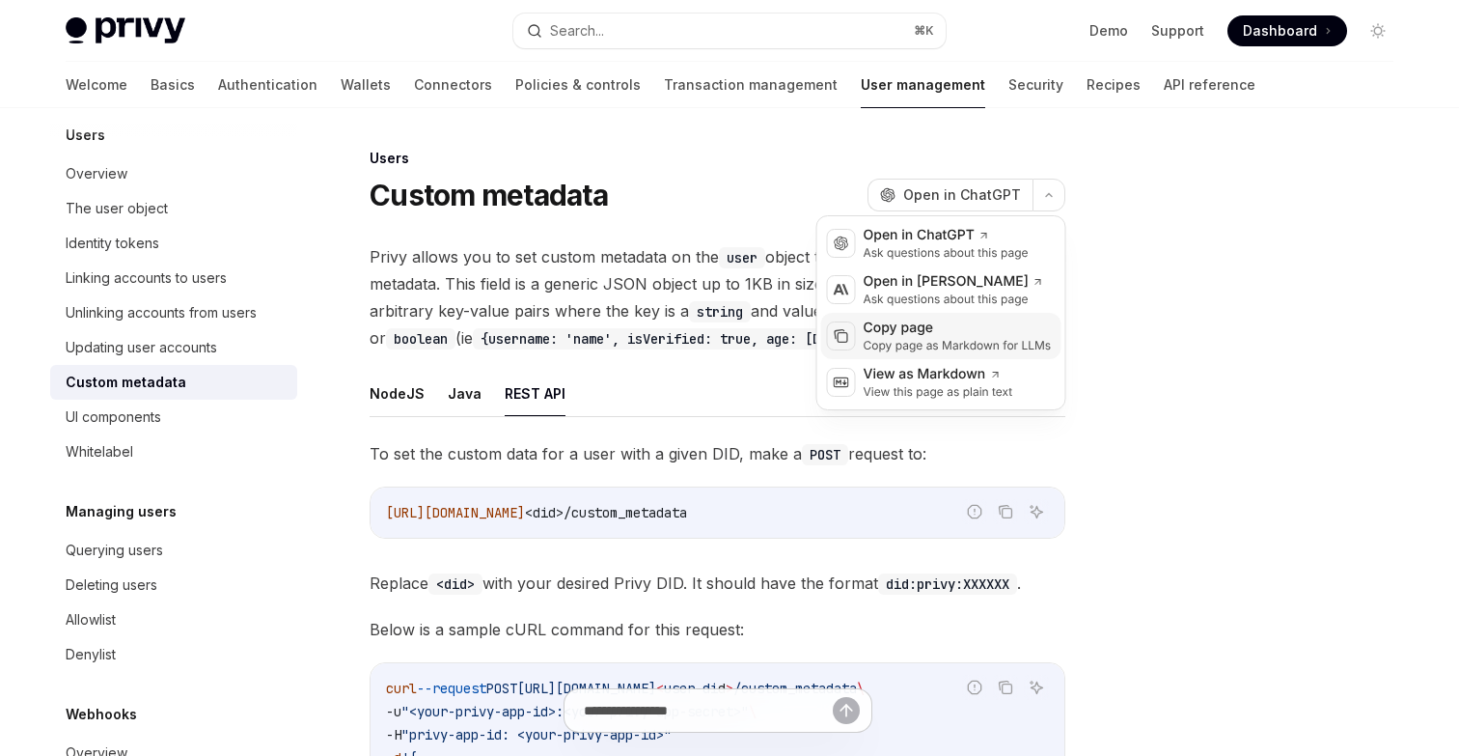
click at [903, 333] on div "Copy page" at bounding box center [958, 328] width 188 height 19
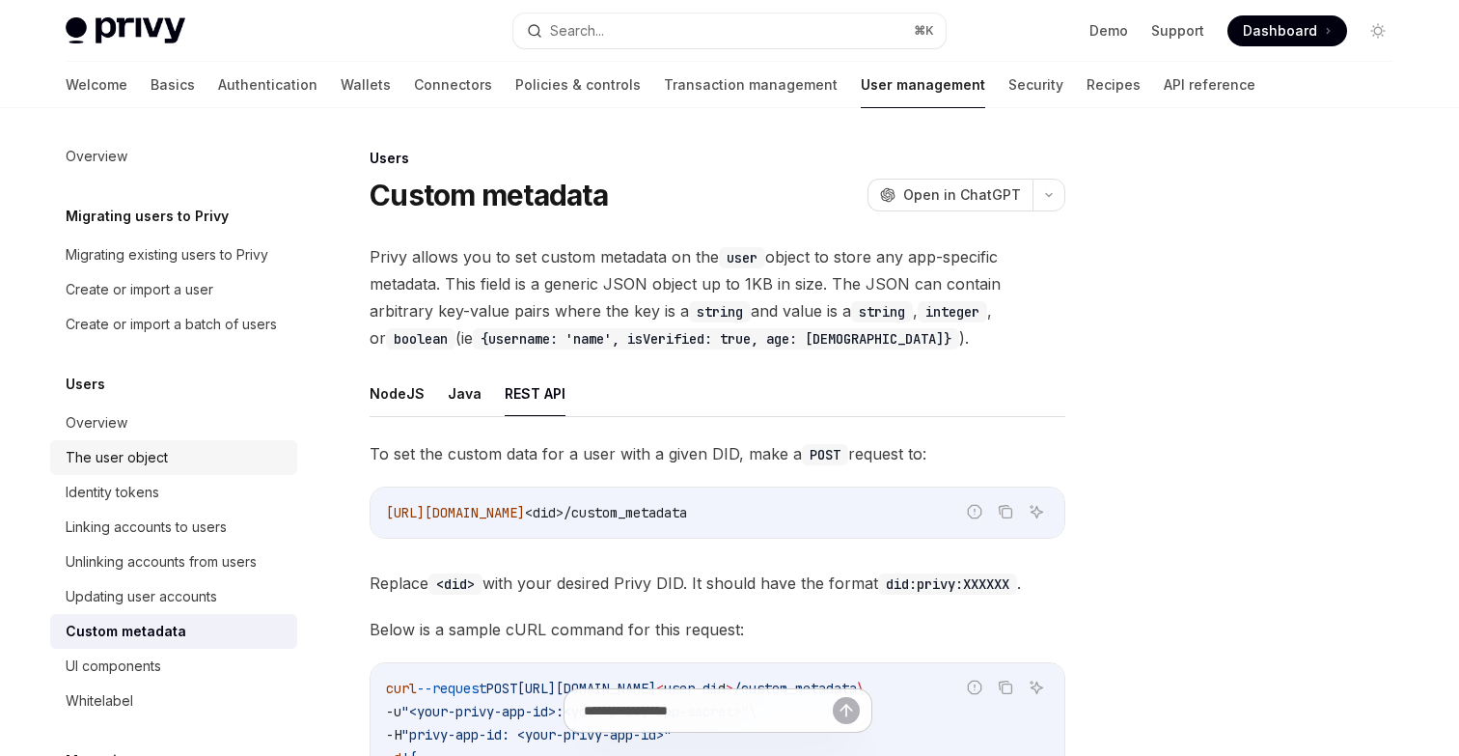
scroll to position [3, 0]
click at [185, 297] on div "Create or import a user" at bounding box center [140, 286] width 148 height 23
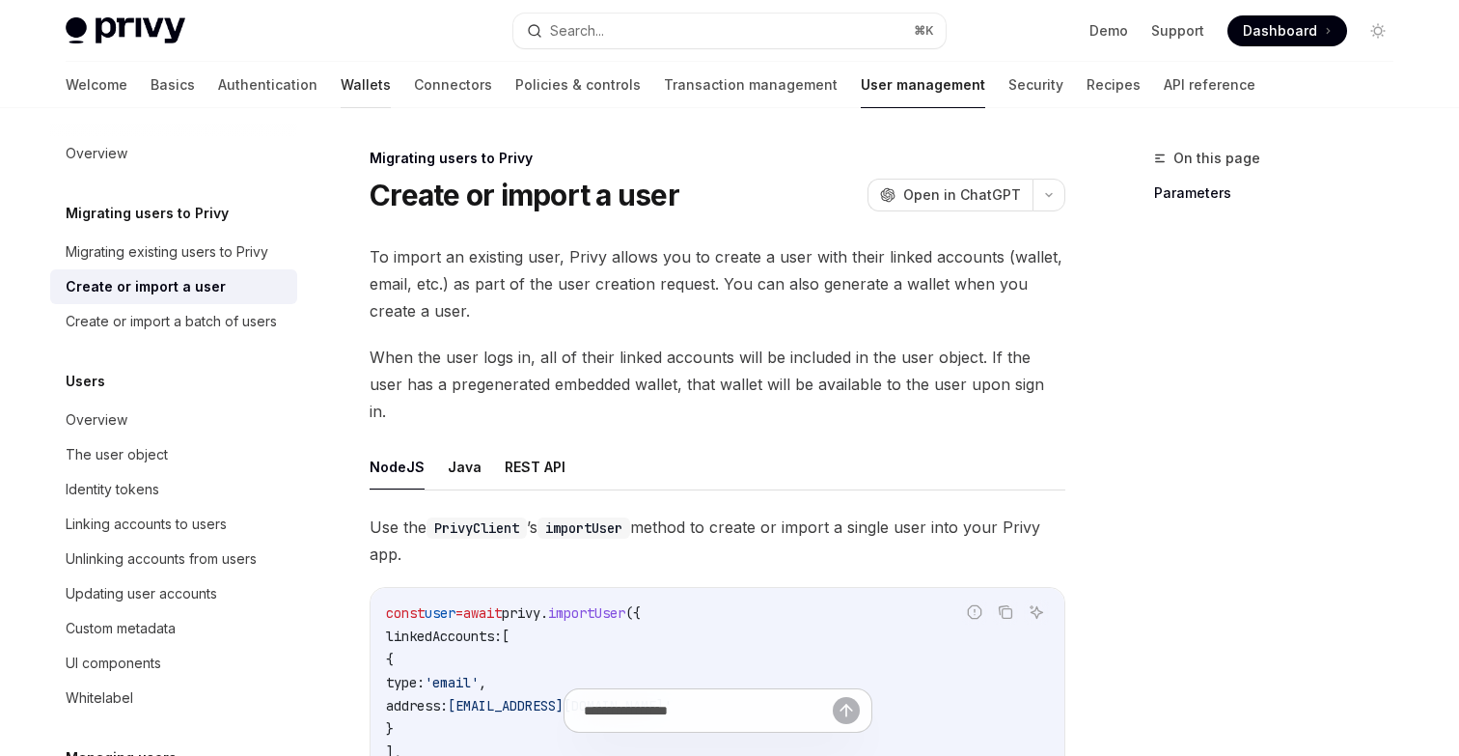
click at [341, 86] on link "Wallets" at bounding box center [366, 85] width 50 height 46
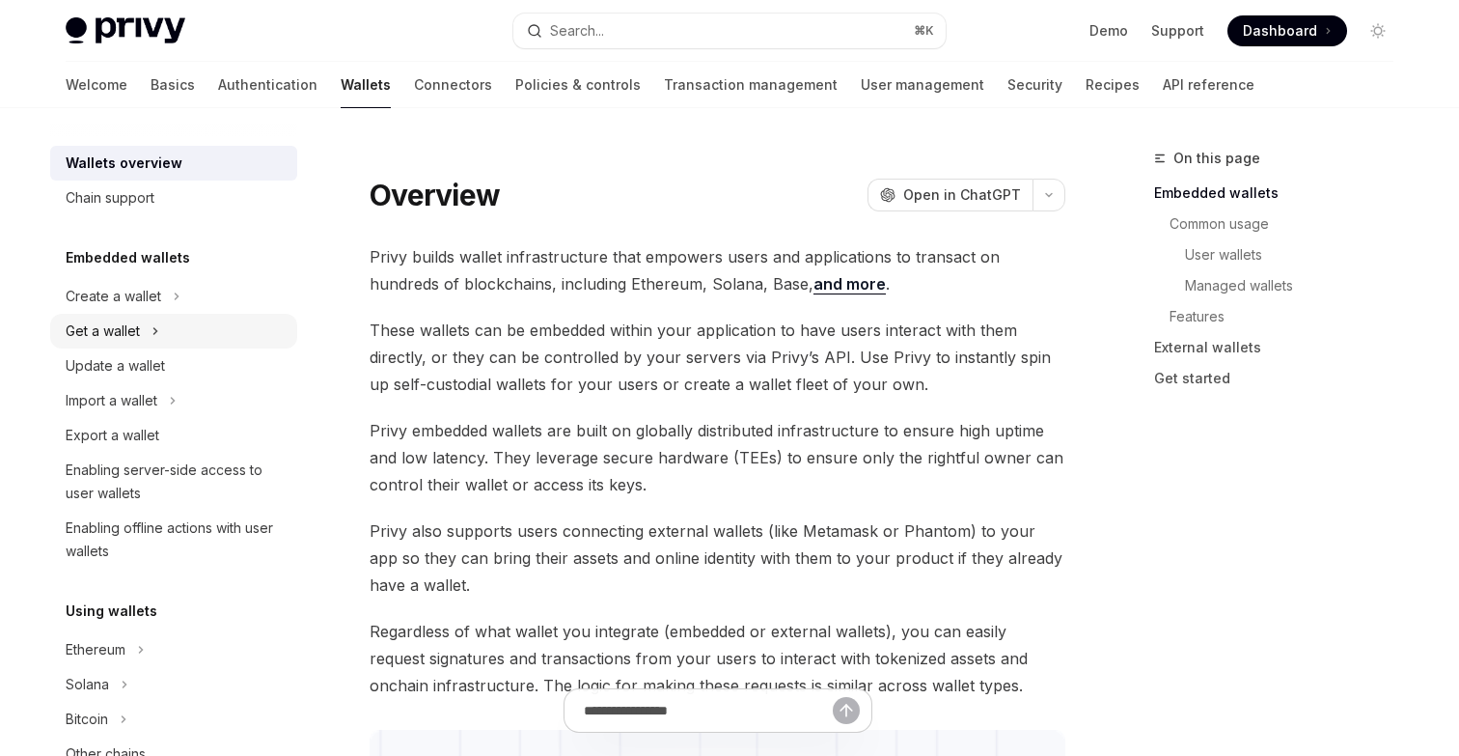
click at [154, 342] on icon at bounding box center [156, 330] width 8 height 23
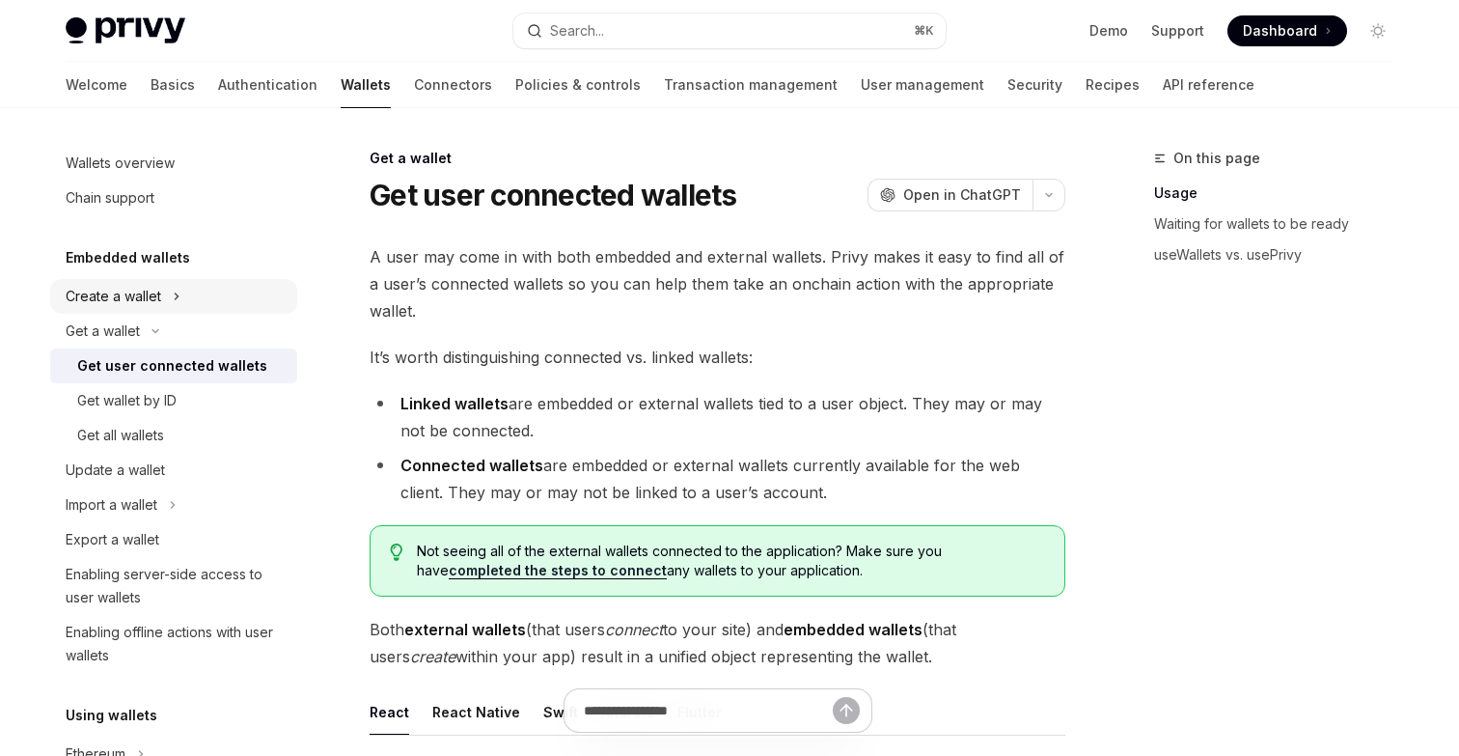
click at [155, 295] on div "Create a wallet" at bounding box center [114, 296] width 96 height 23
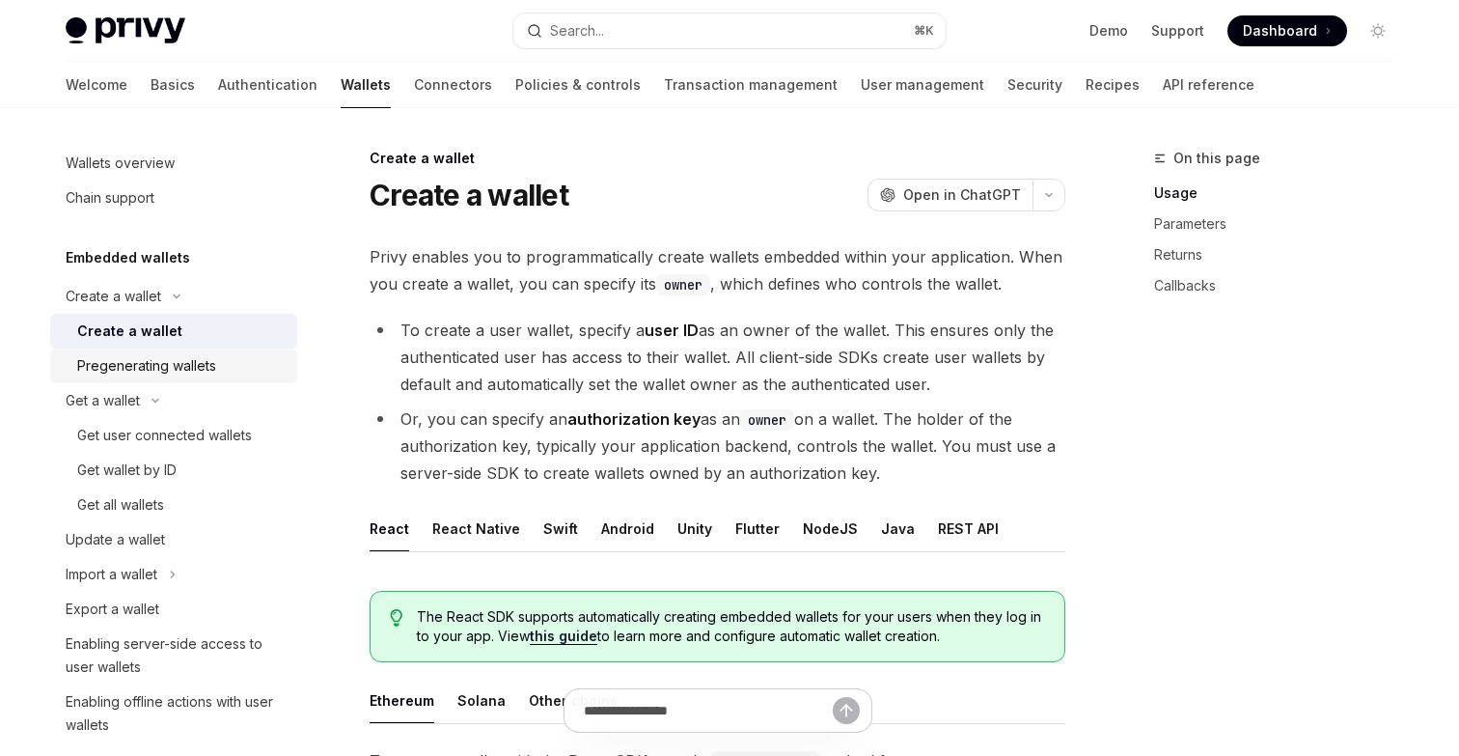
click at [183, 373] on div "Pregenerating wallets" at bounding box center [146, 365] width 139 height 23
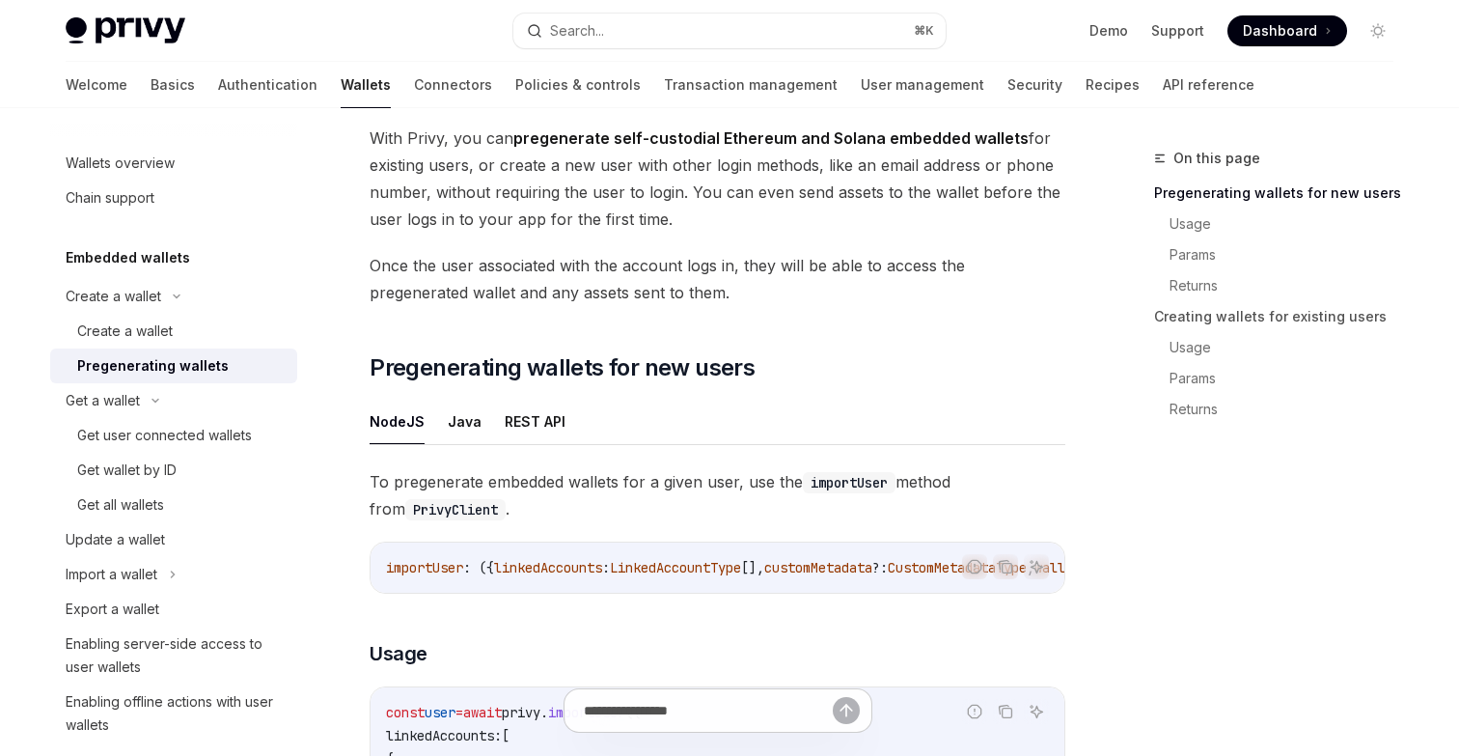
scroll to position [171, 0]
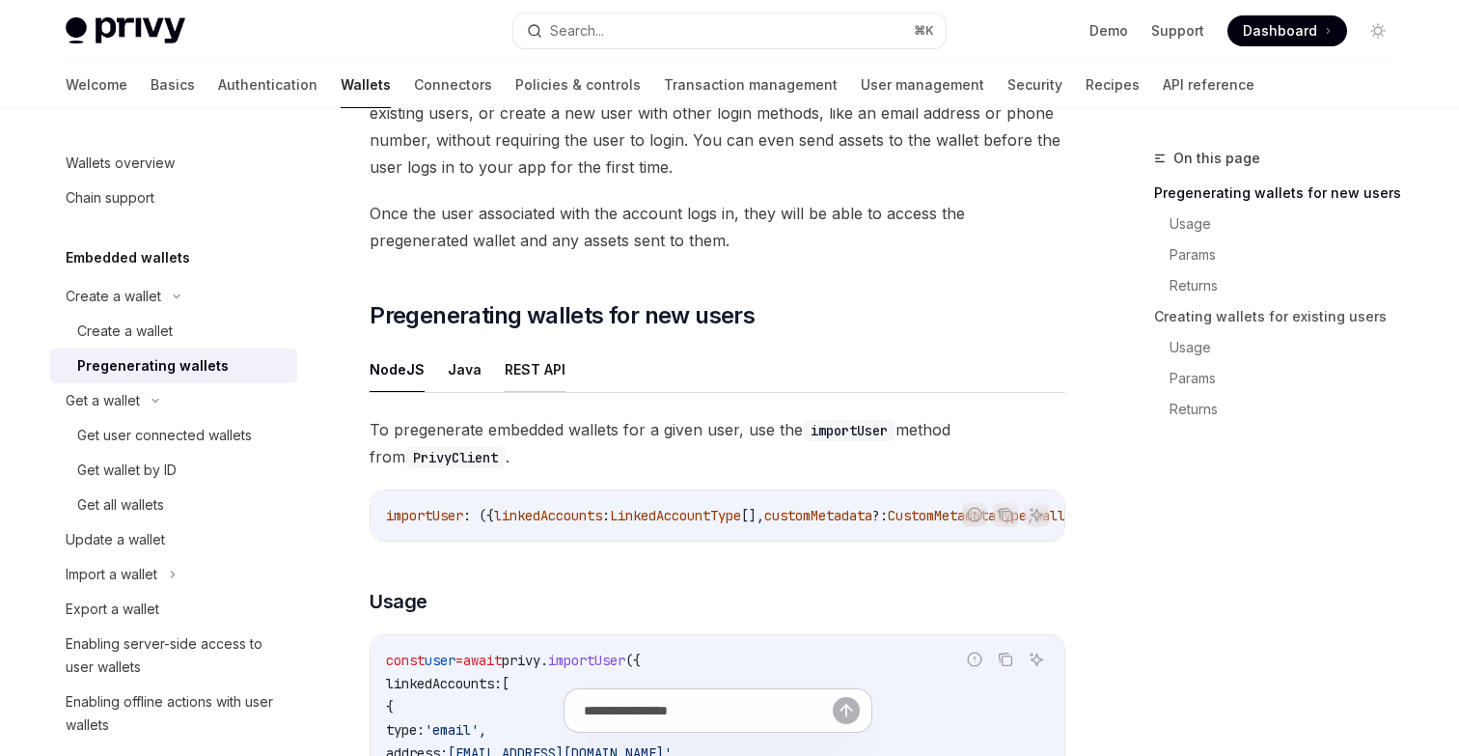
click at [534, 373] on button "REST API" at bounding box center [535, 369] width 61 height 45
type textarea "*"
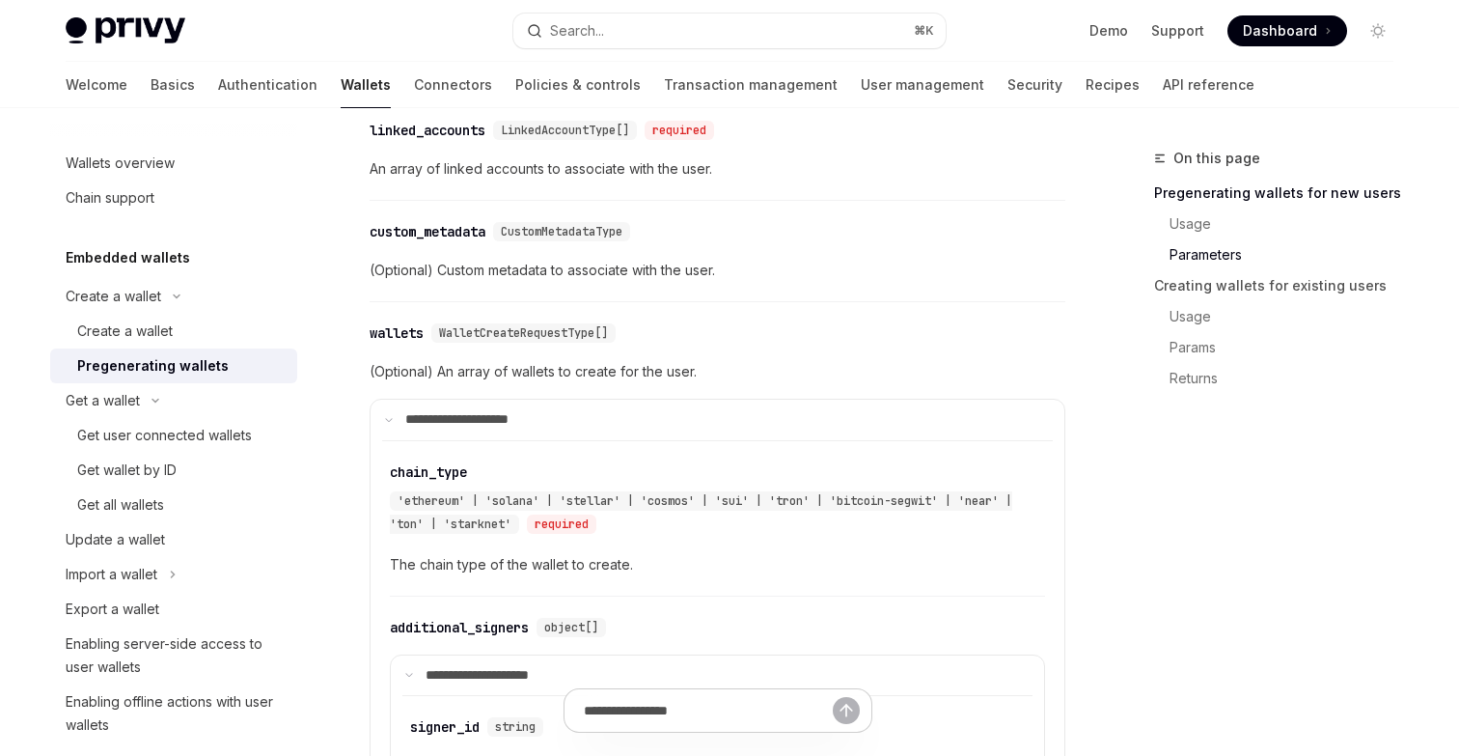
scroll to position [2024, 0]
